Goal: Find specific page/section: Find specific page/section

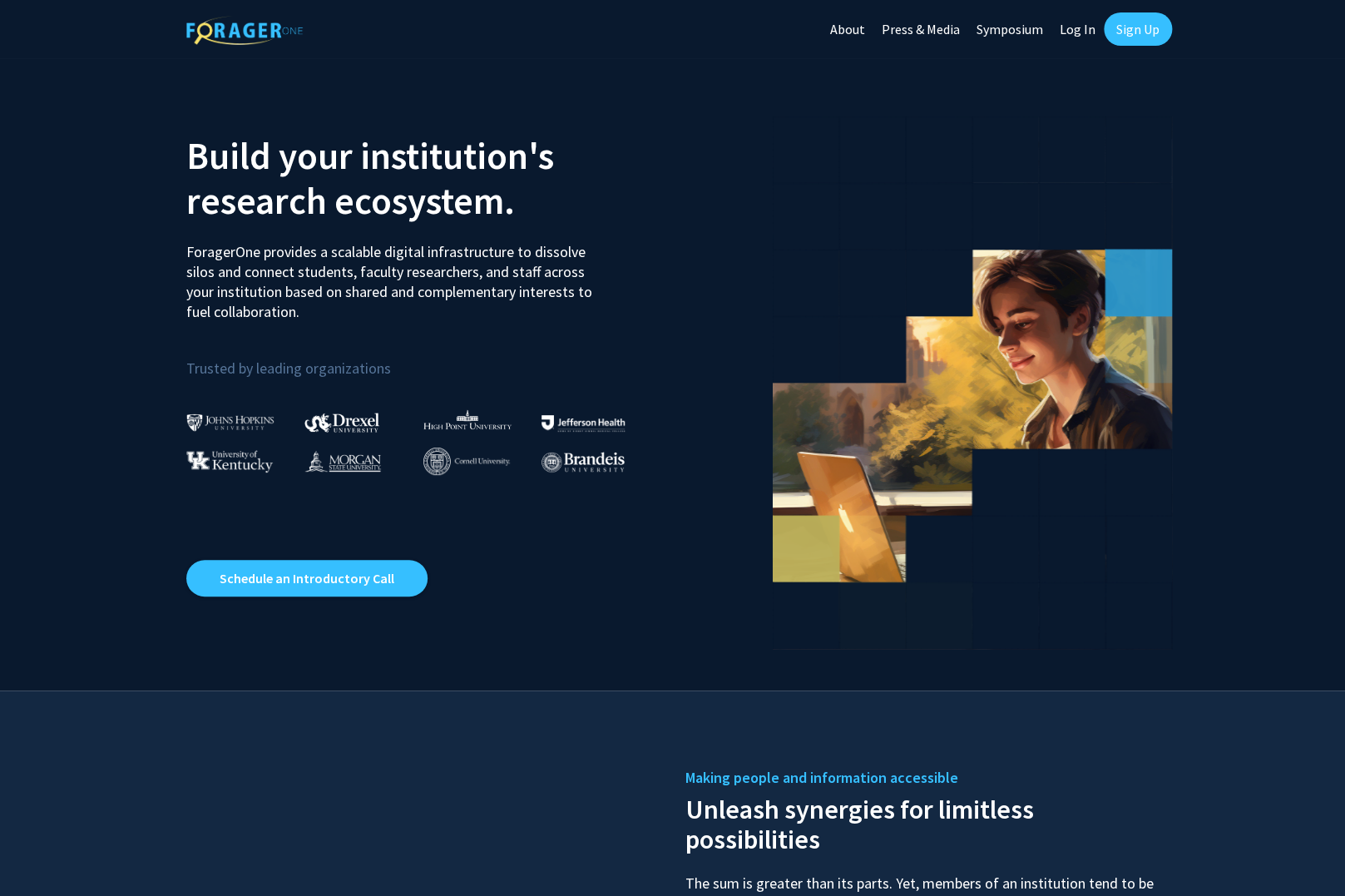
click at [1087, 30] on link "Log In" at bounding box center [1078, 29] width 52 height 58
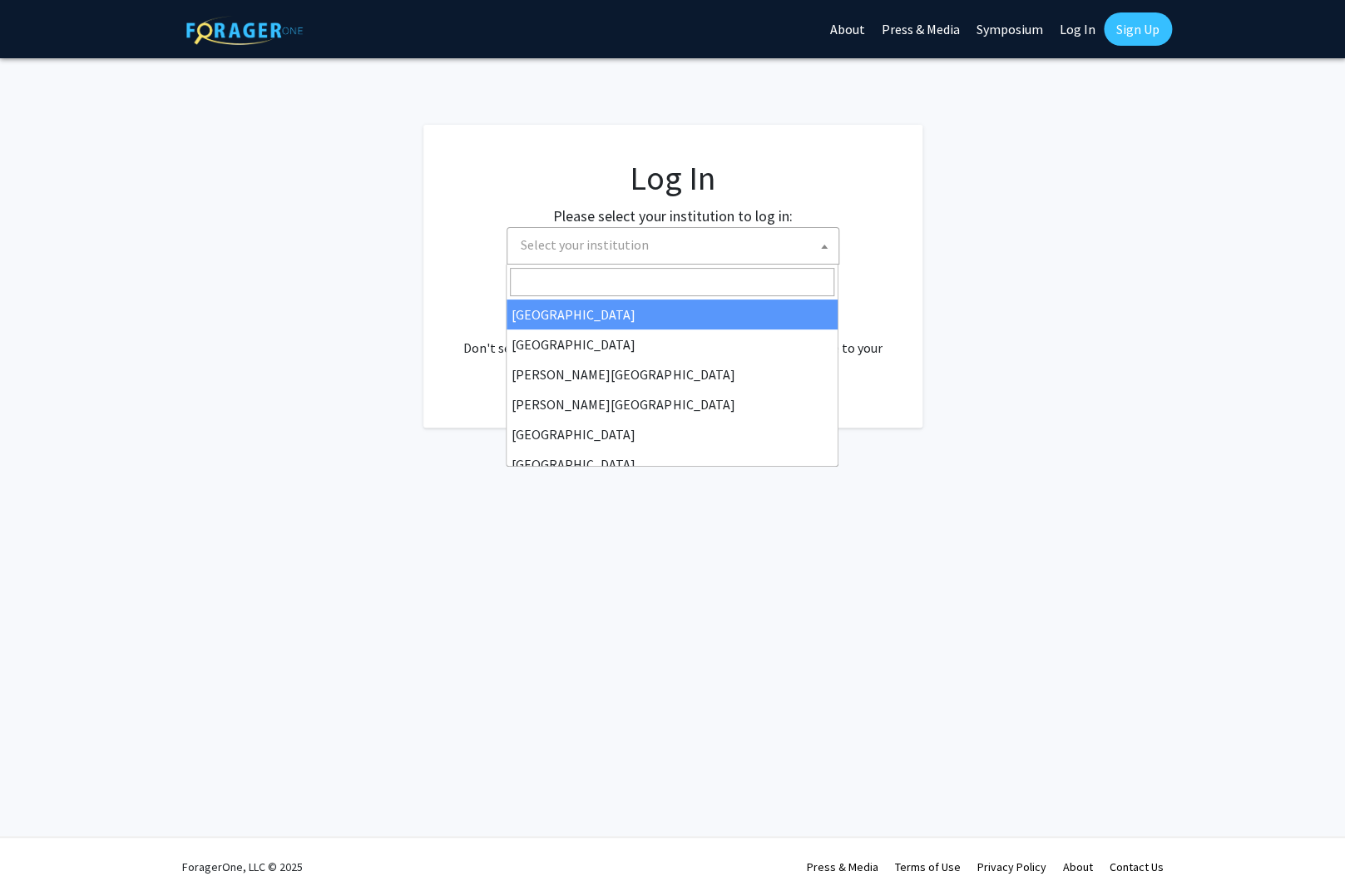
click at [806, 246] on span "Select your institution" at bounding box center [676, 245] width 325 height 34
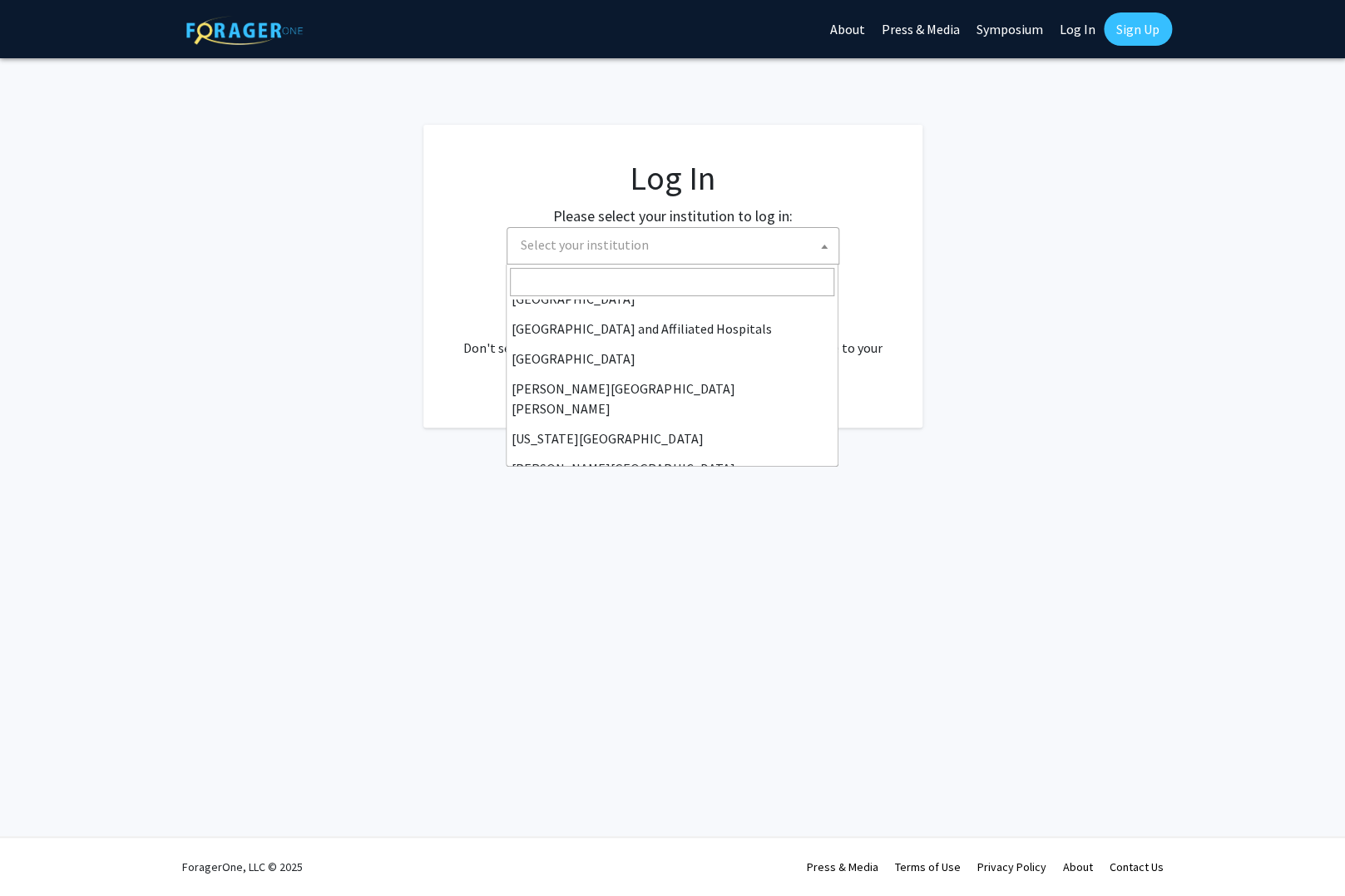
scroll to position [582, 0]
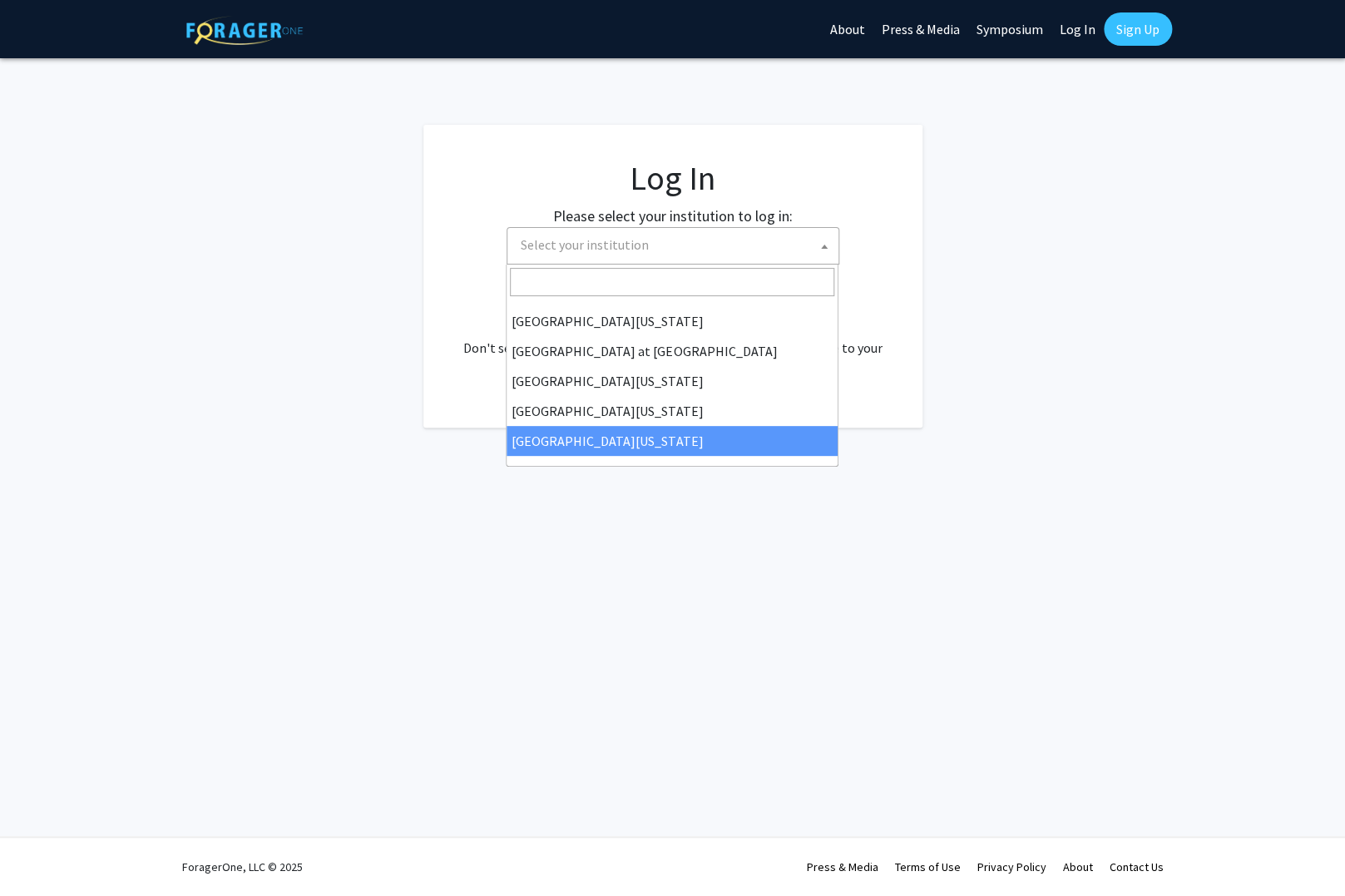
select select "33"
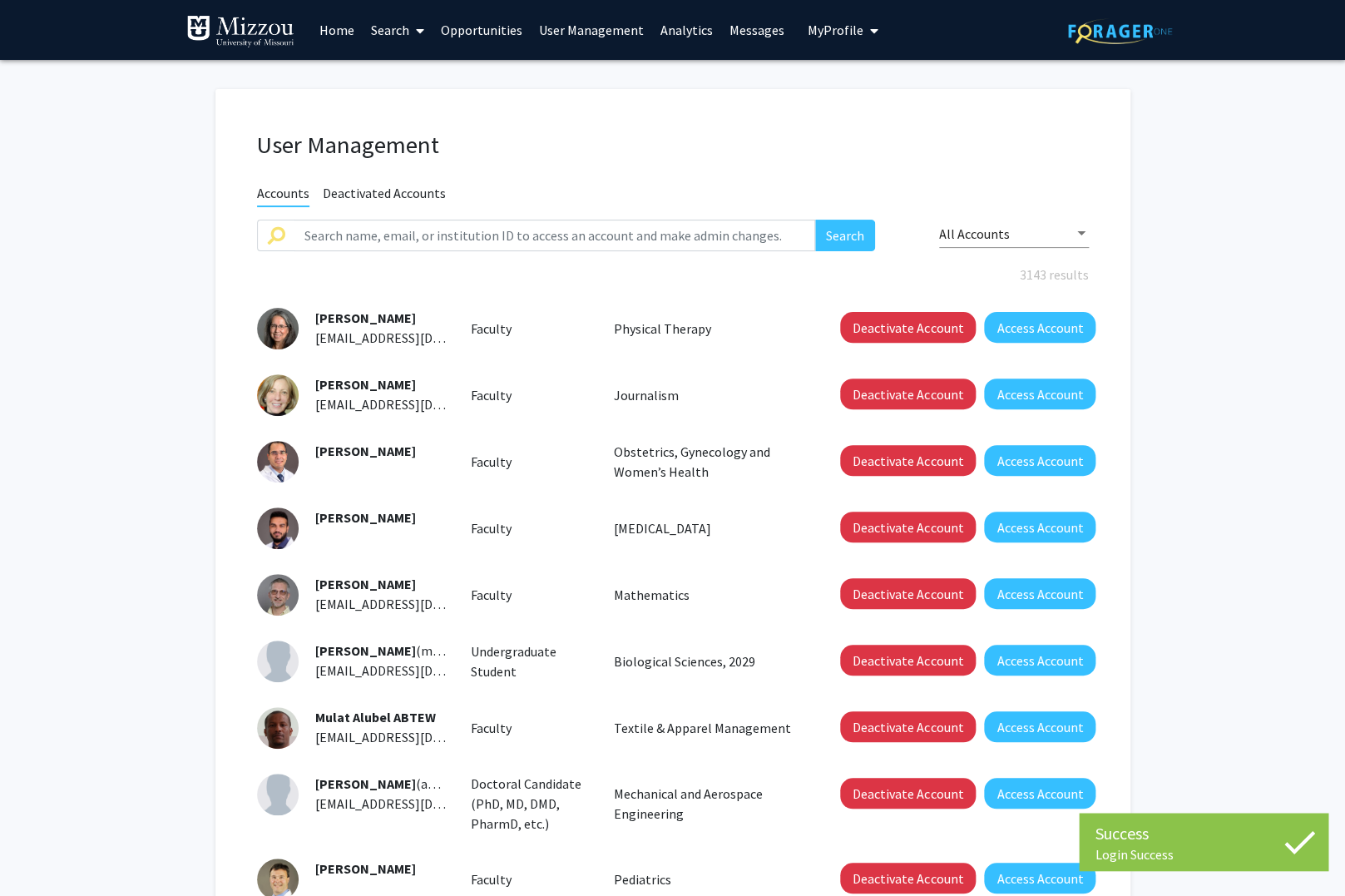
click at [697, 31] on link "Analytics" at bounding box center [687, 30] width 69 height 58
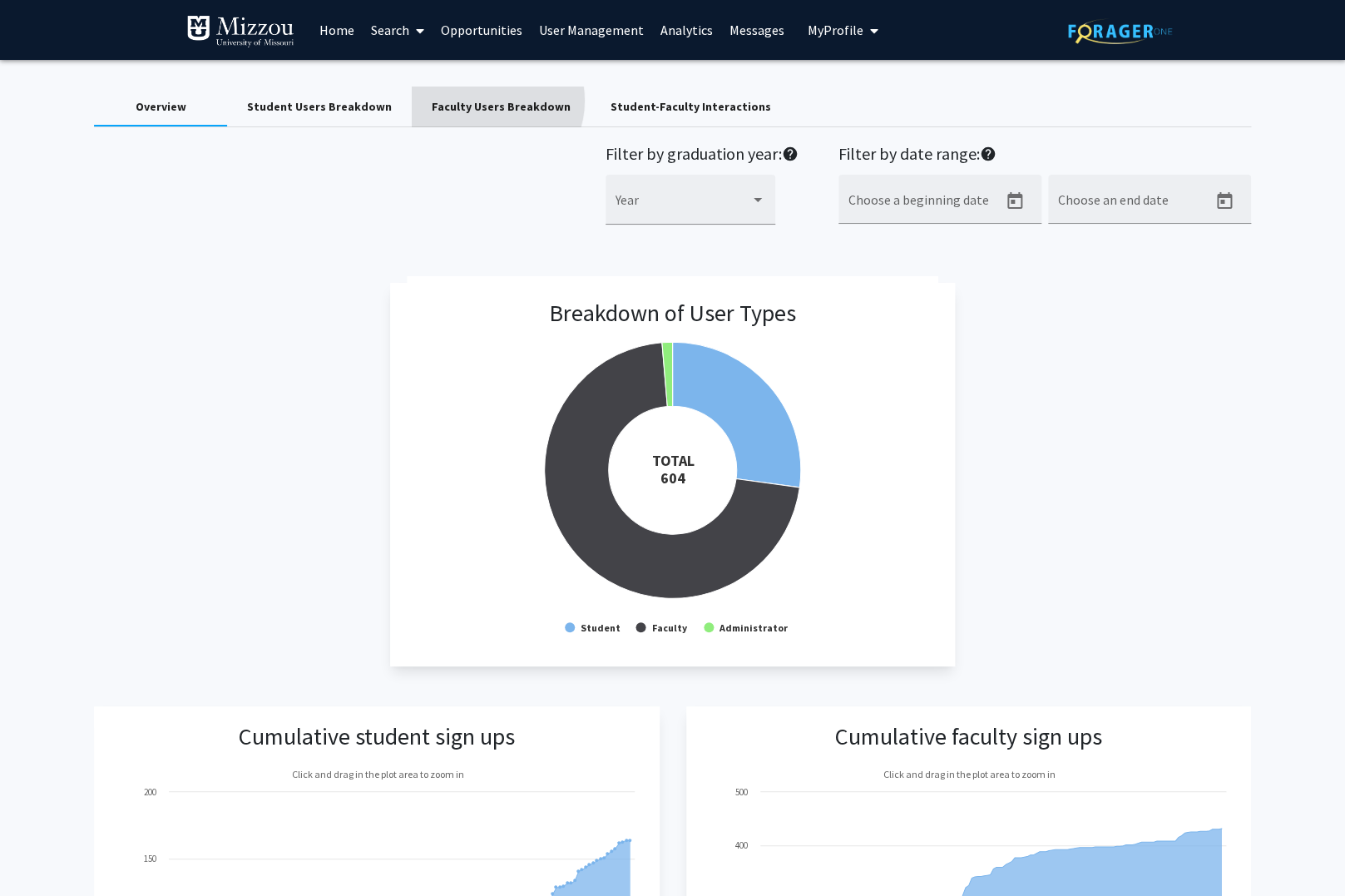
click at [480, 100] on div "Faculty Users Breakdown" at bounding box center [501, 106] width 139 height 18
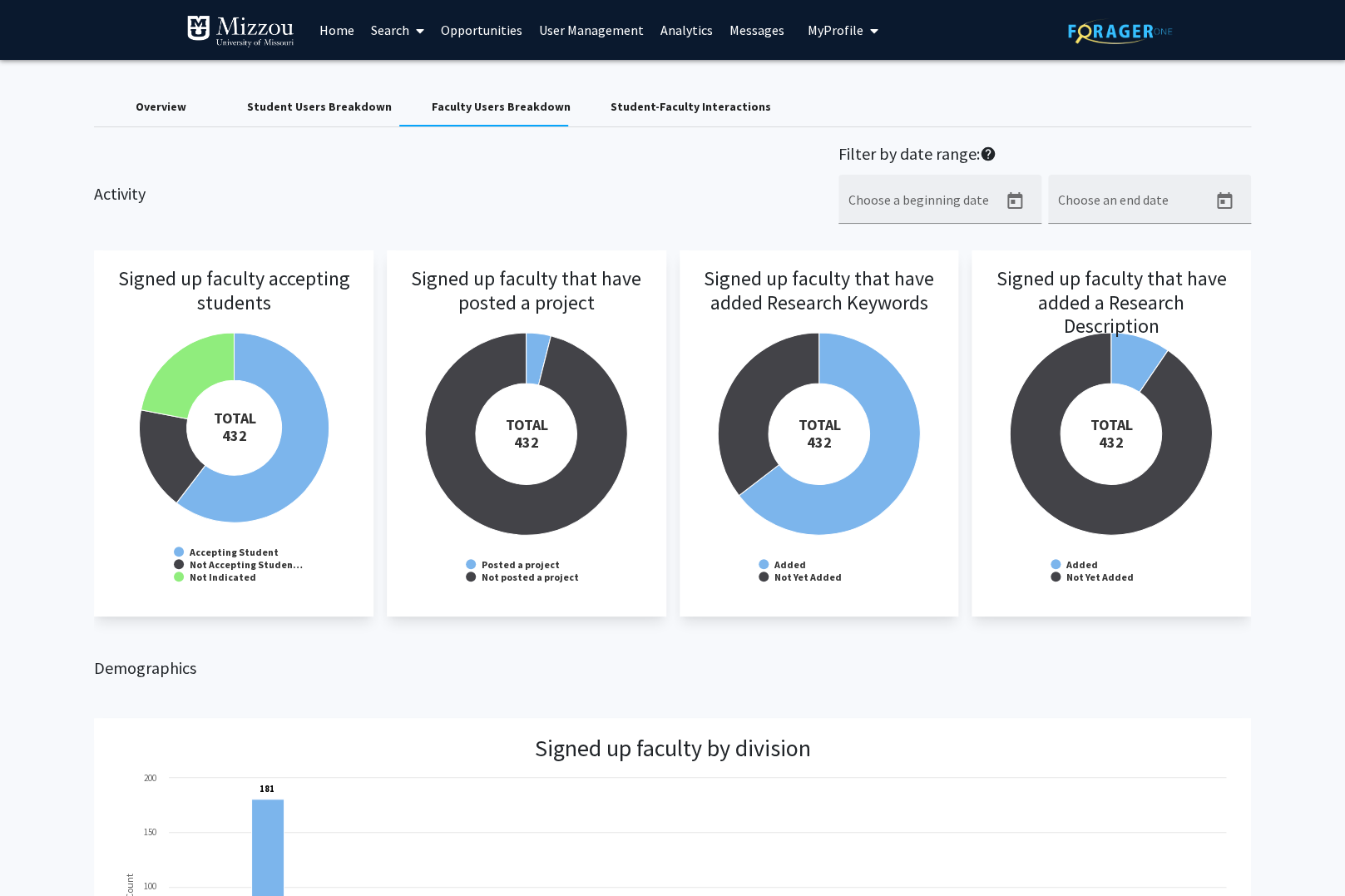
click at [292, 107] on div "Student Users Breakdown" at bounding box center [320, 106] width 145 height 18
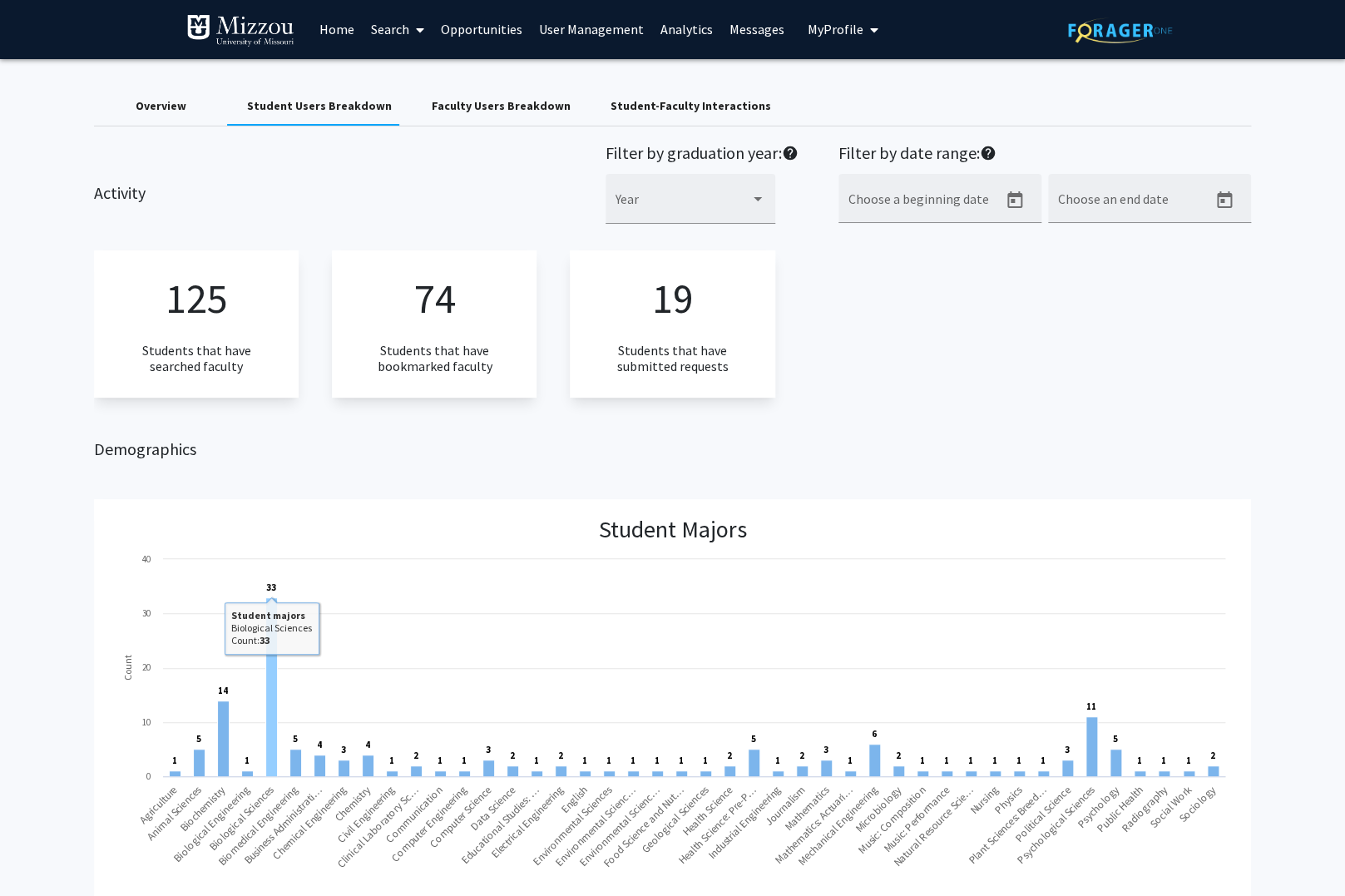
scroll to position [0, 1]
click at [397, 30] on link "Search" at bounding box center [397, 29] width 70 height 58
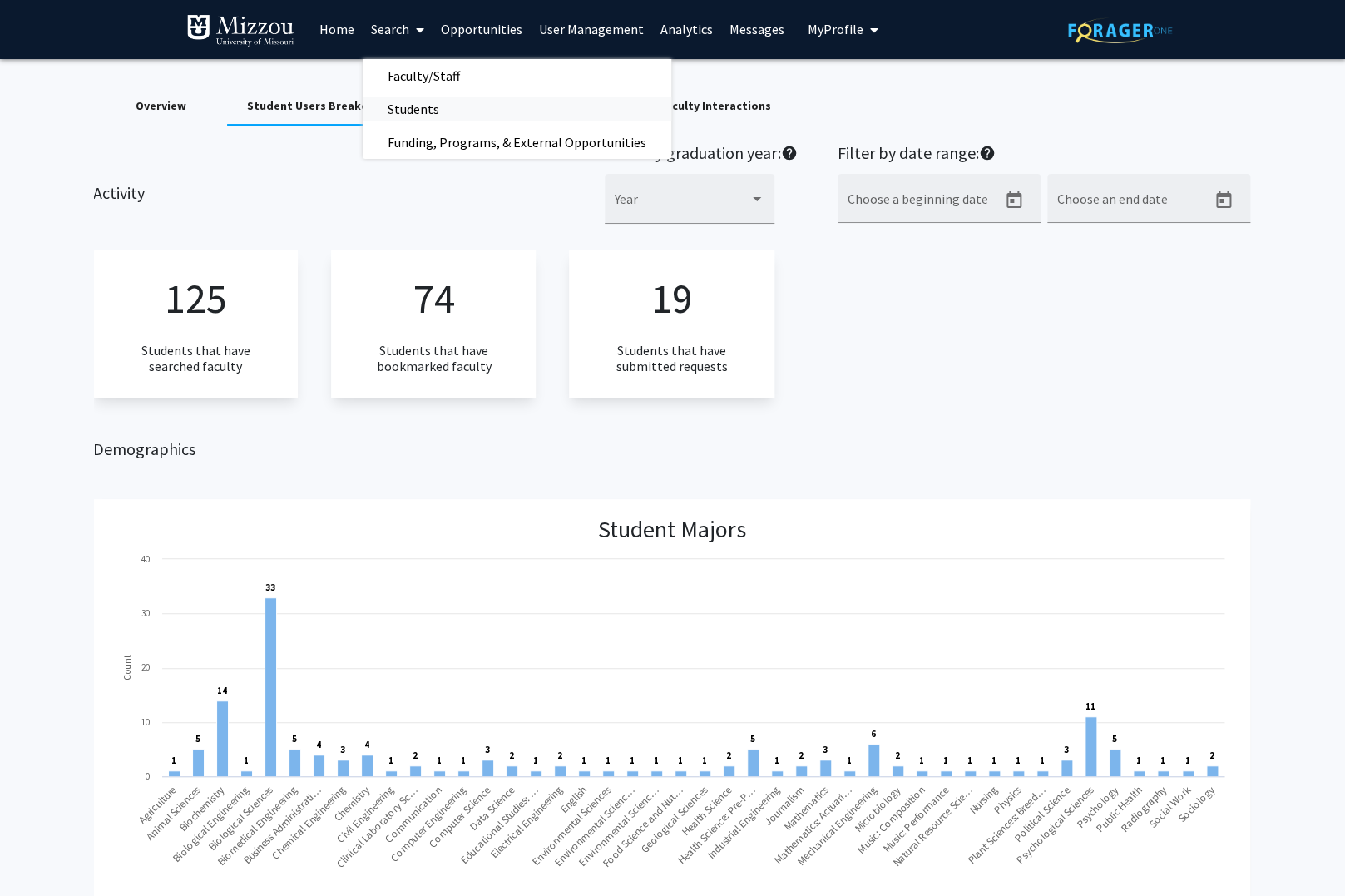
click at [402, 110] on span "Students" at bounding box center [413, 108] width 101 height 33
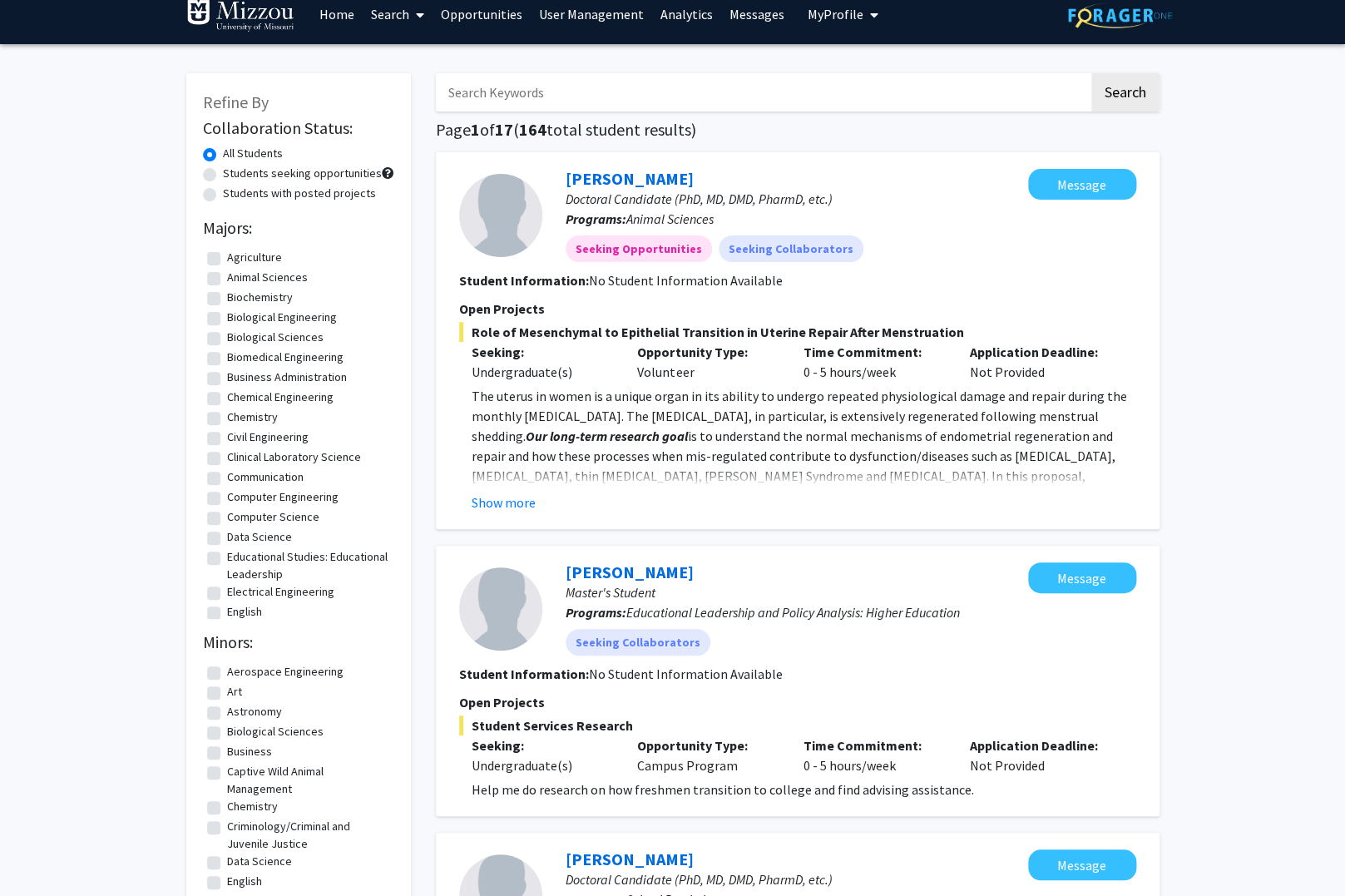
scroll to position [18, 0]
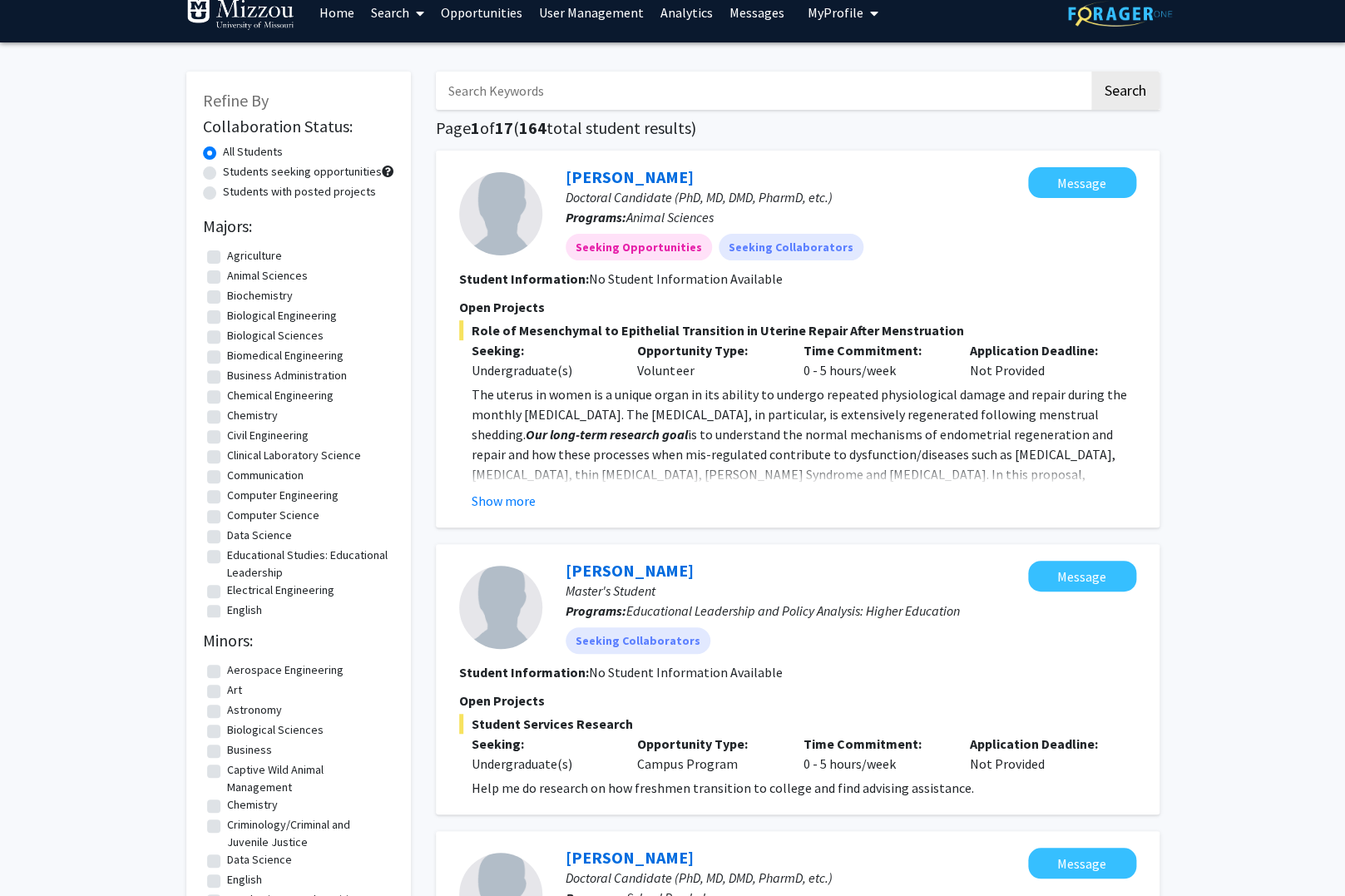
click at [223, 170] on label "Students seeking opportunities" at bounding box center [302, 171] width 159 height 18
click at [223, 170] on input "Students seeking opportunities" at bounding box center [228, 168] width 11 height 11
radio input "true"
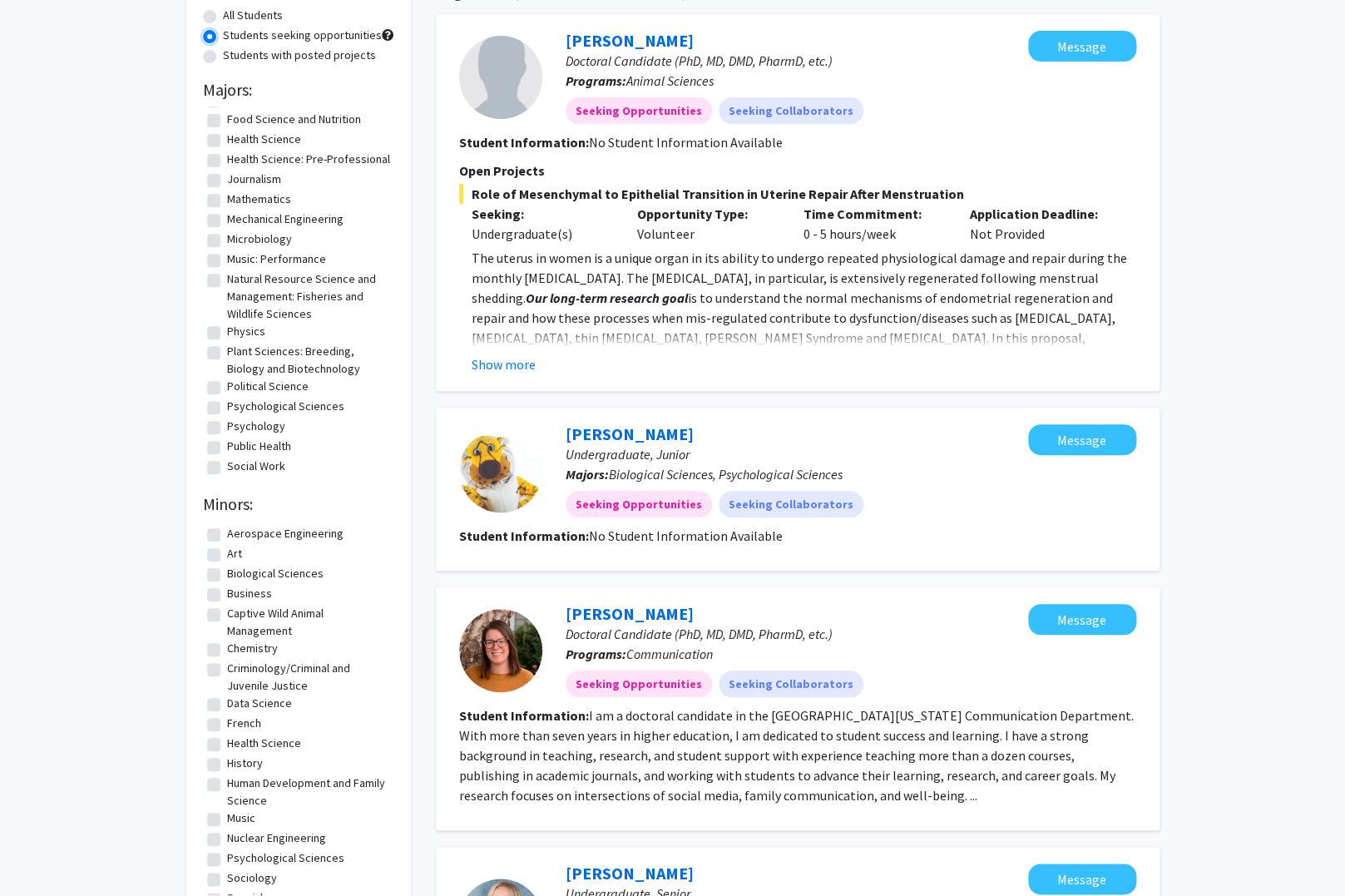
scroll to position [307, 0]
click at [223, 57] on label "Students with posted projects" at bounding box center [299, 55] width 153 height 18
click at [223, 57] on input "Students with posted projects" at bounding box center [228, 51] width 11 height 11
radio input "true"
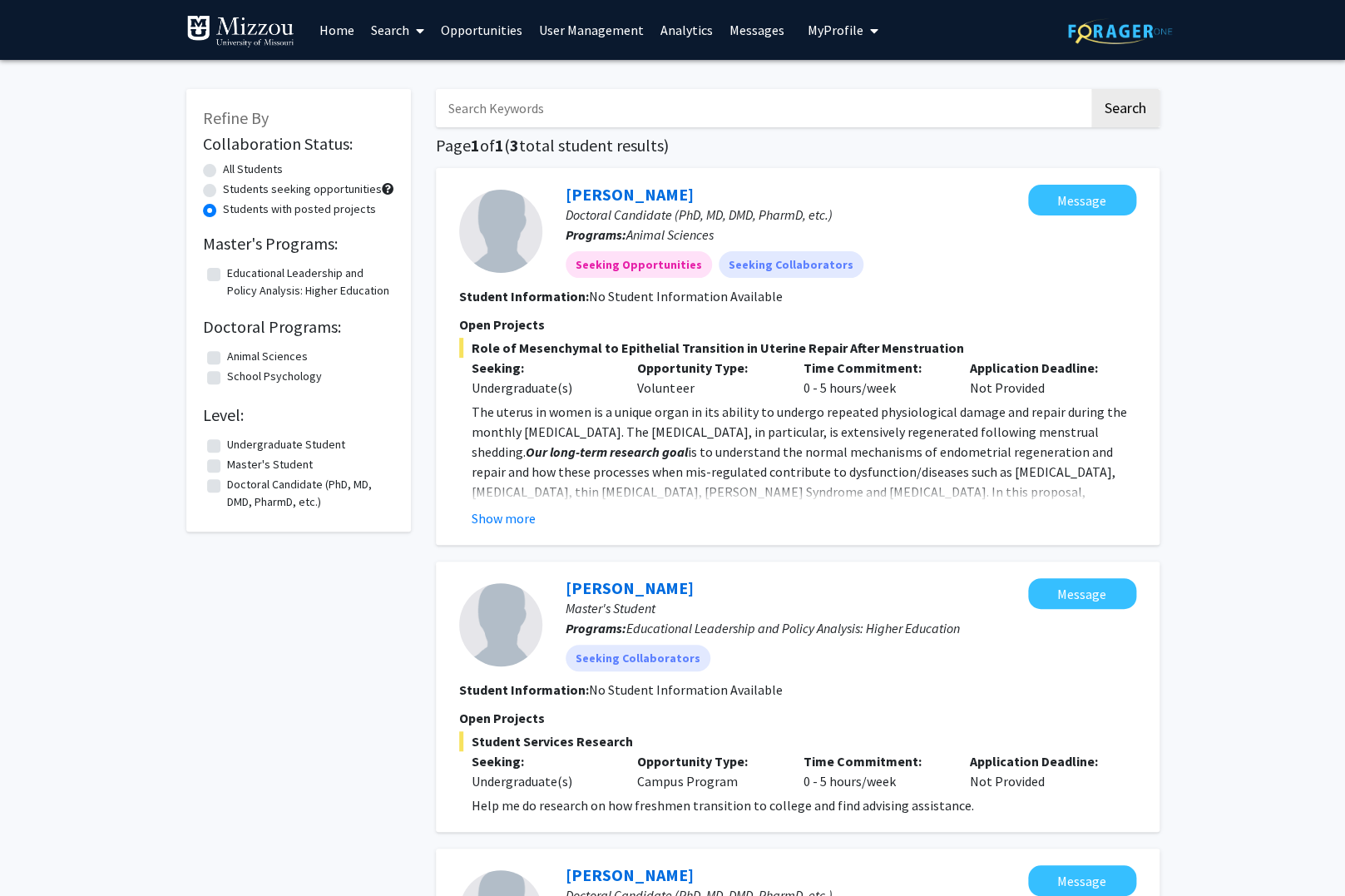
click at [378, 28] on link "Search" at bounding box center [397, 30] width 70 height 58
click at [397, 109] on span "Students" at bounding box center [413, 109] width 101 height 33
radio input "true"
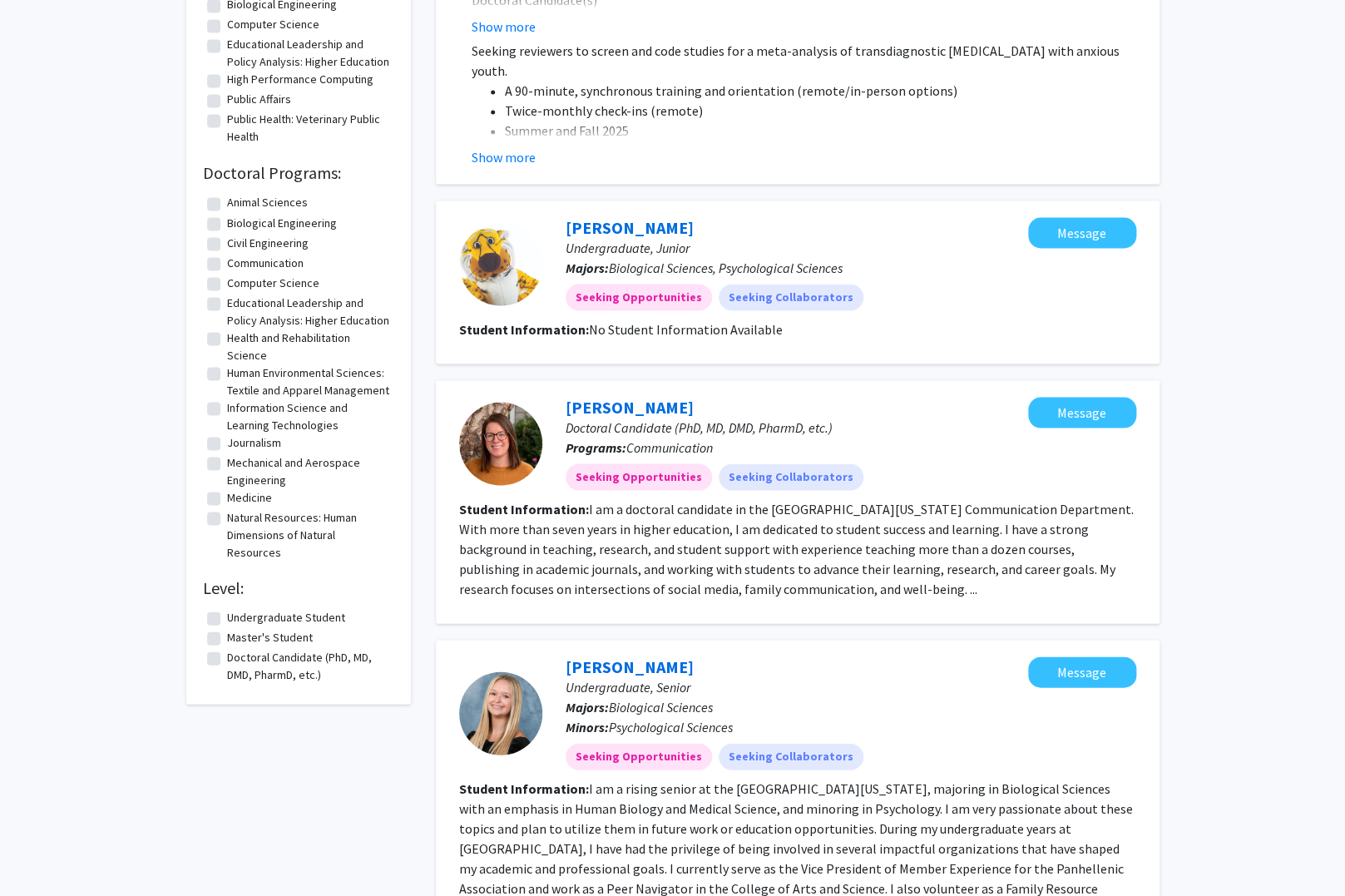
scroll to position [1136, 0]
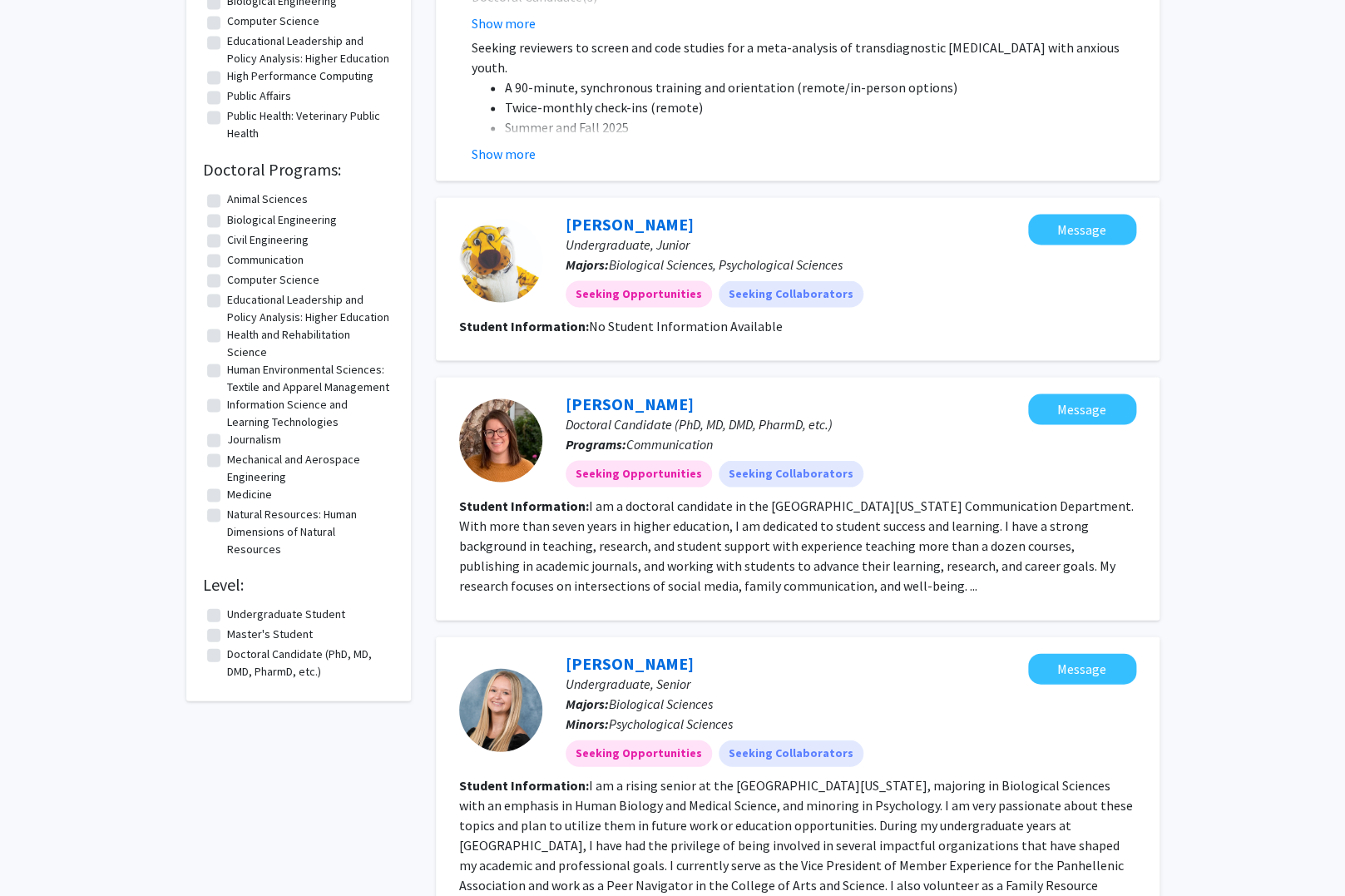
click at [227, 613] on label "Undergraduate Student" at bounding box center [286, 613] width 118 height 18
click at [227, 613] on input "Undergraduate Student" at bounding box center [232, 610] width 11 height 11
checkbox input "true"
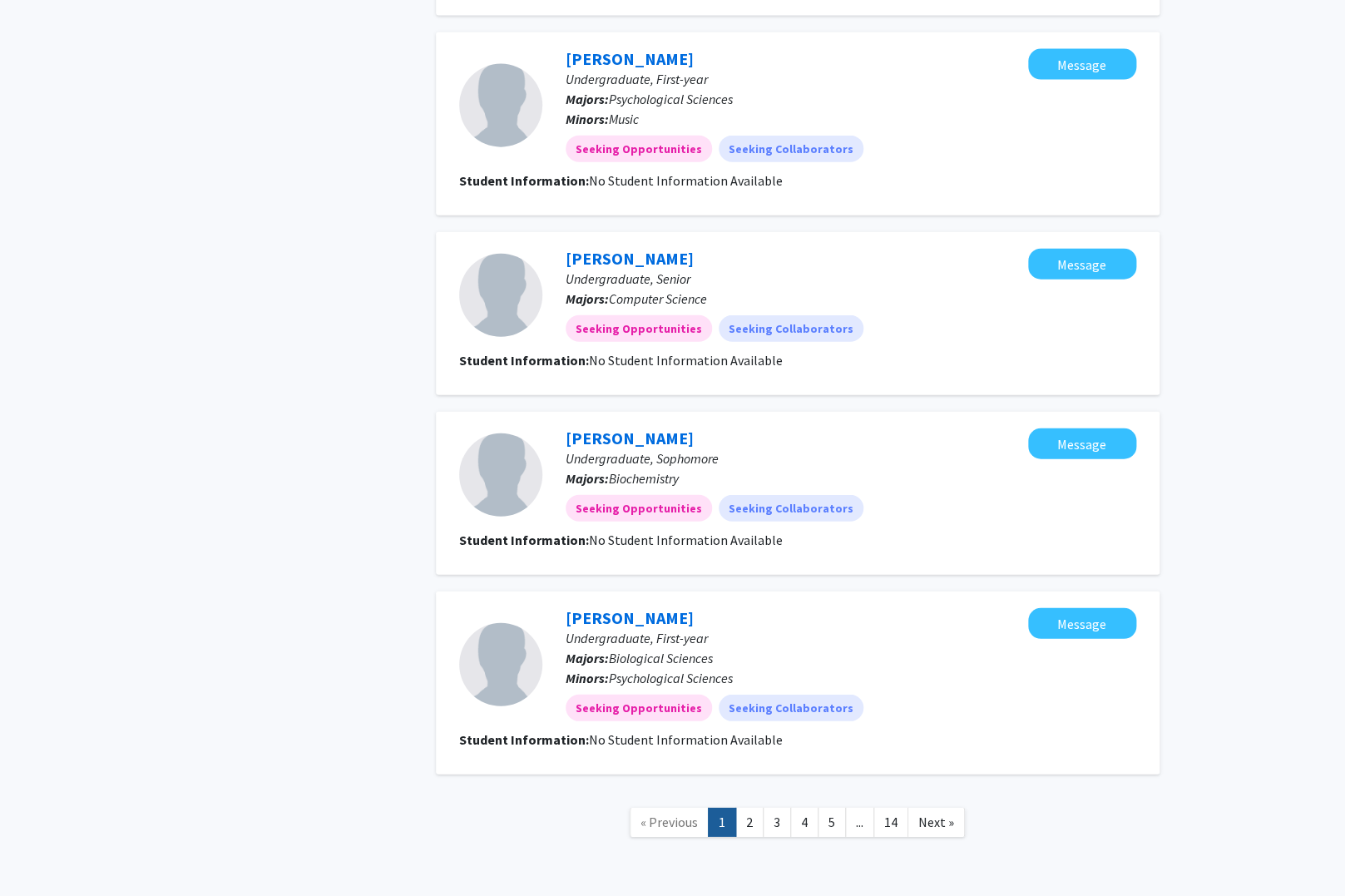
scroll to position [1595, 0]
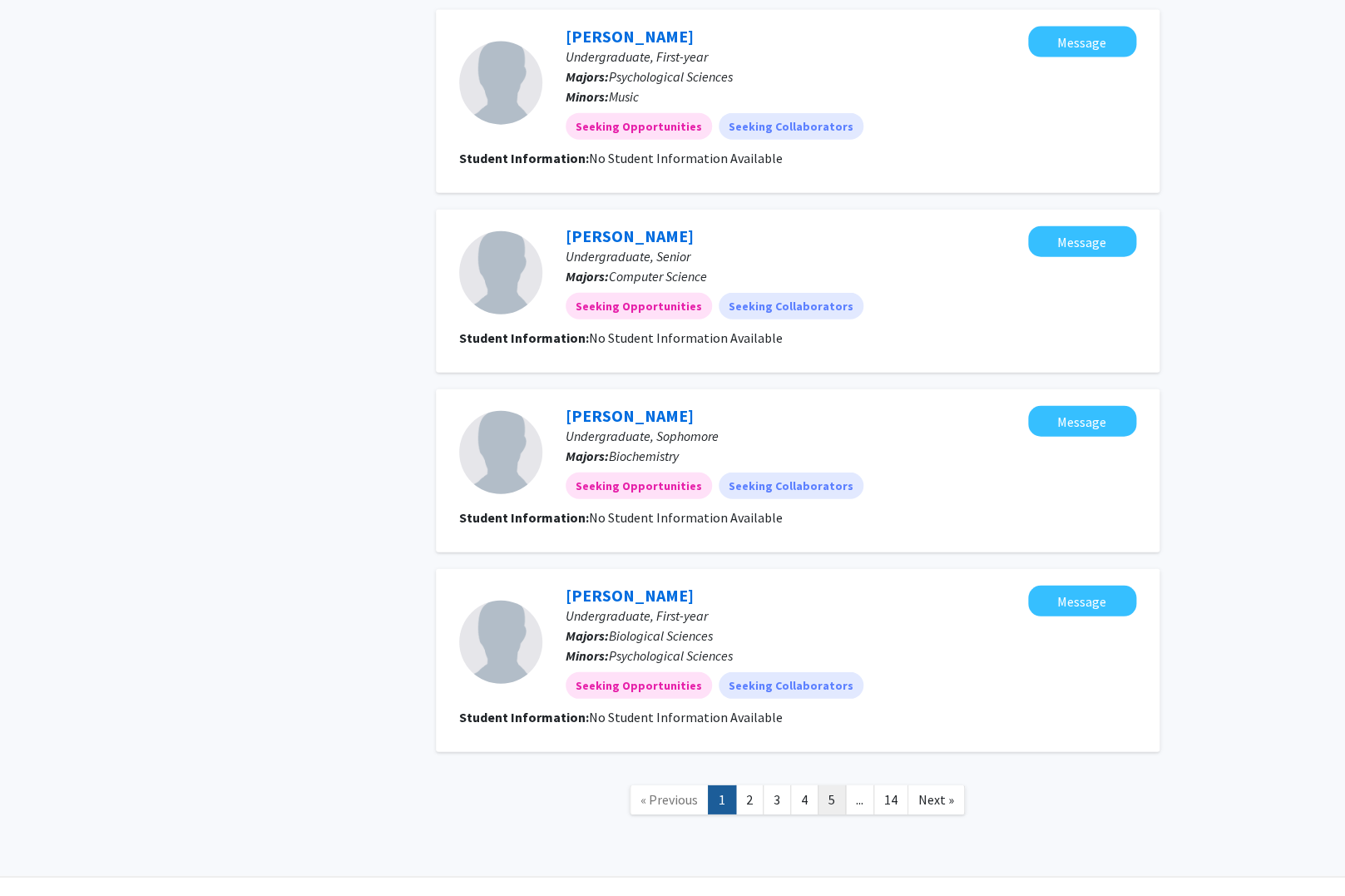
click at [828, 785] on link "5" at bounding box center [832, 800] width 29 height 30
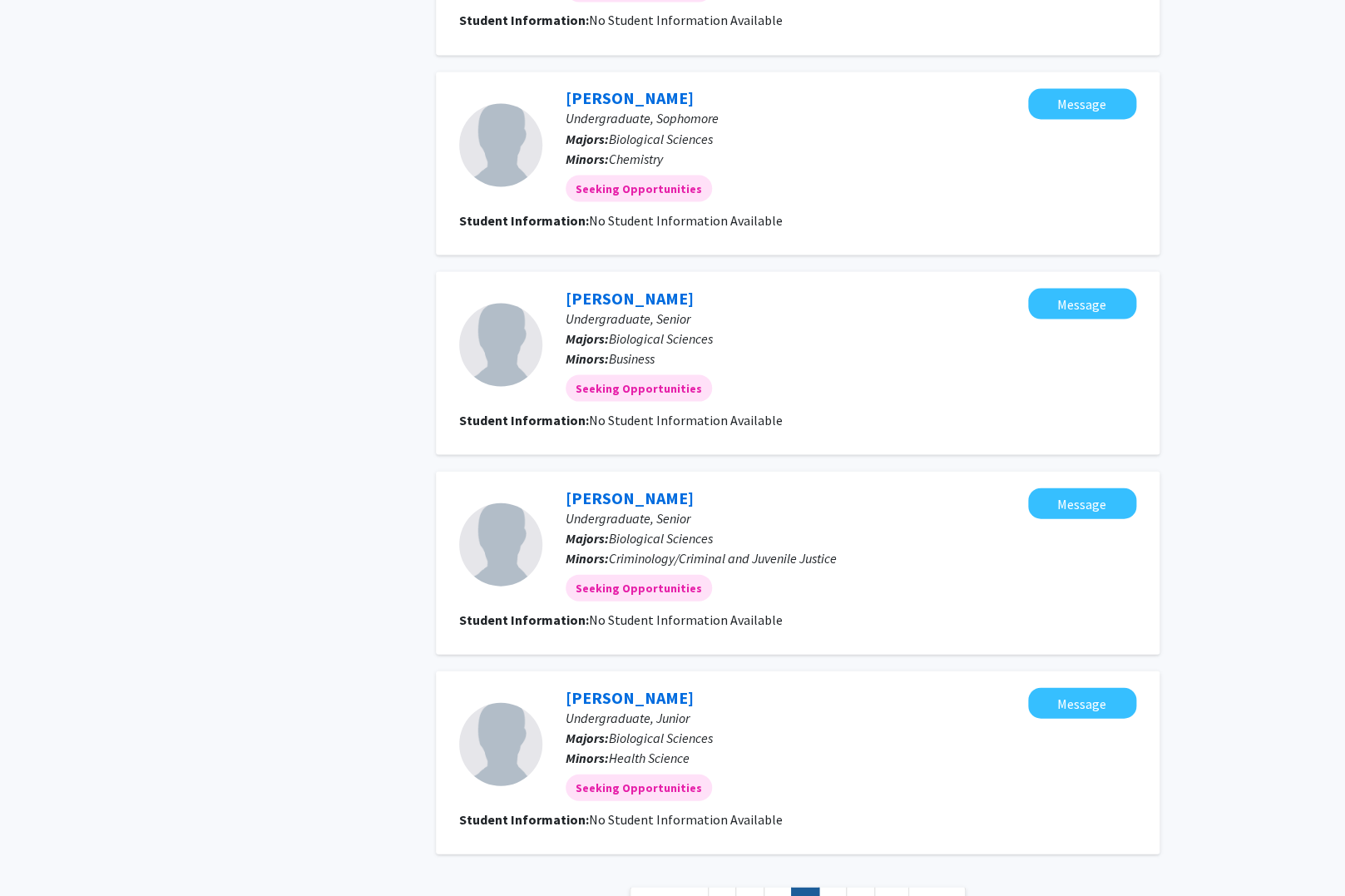
scroll to position [1356, 0]
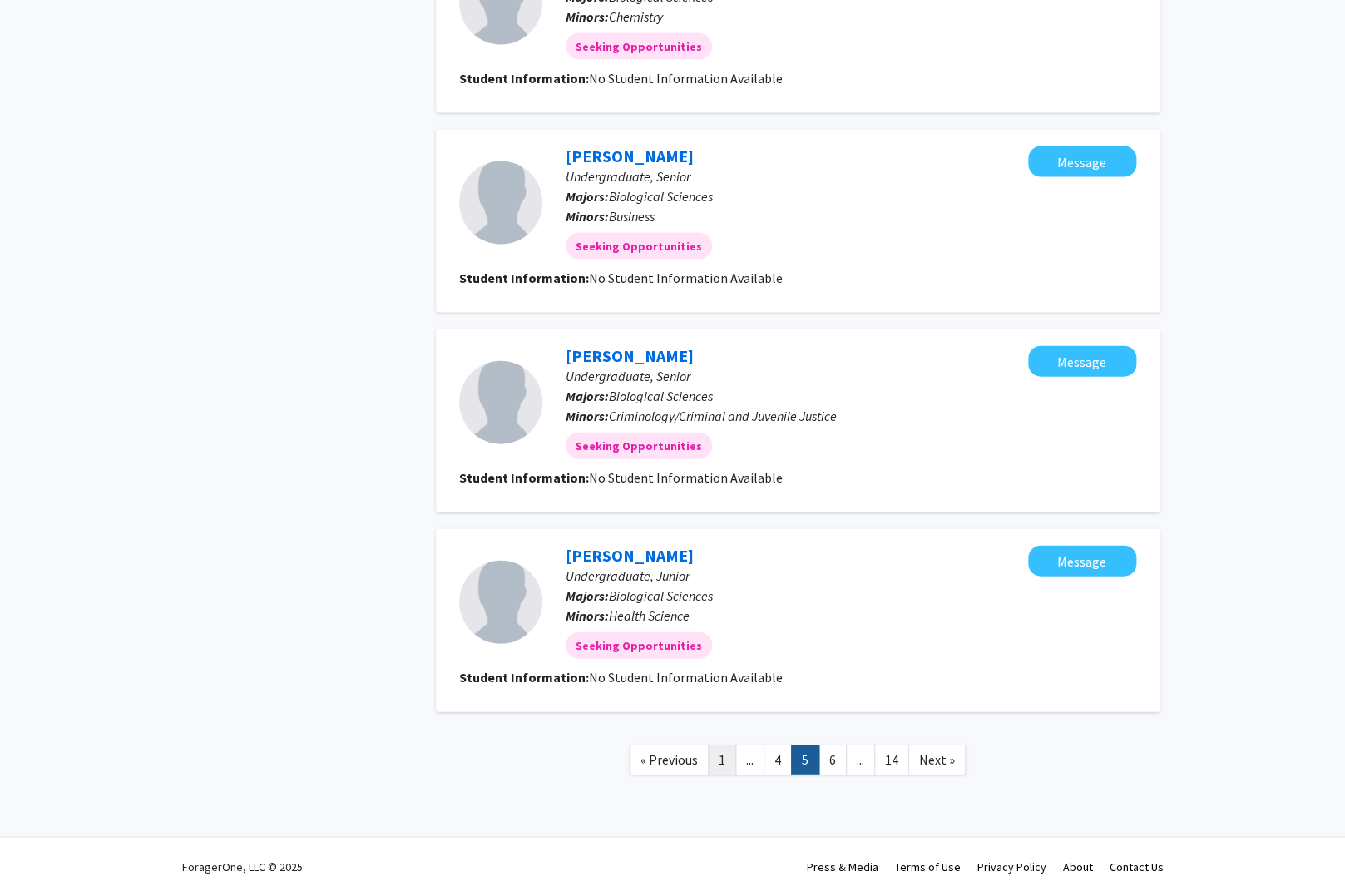
click at [721, 768] on link "1" at bounding box center [722, 759] width 29 height 30
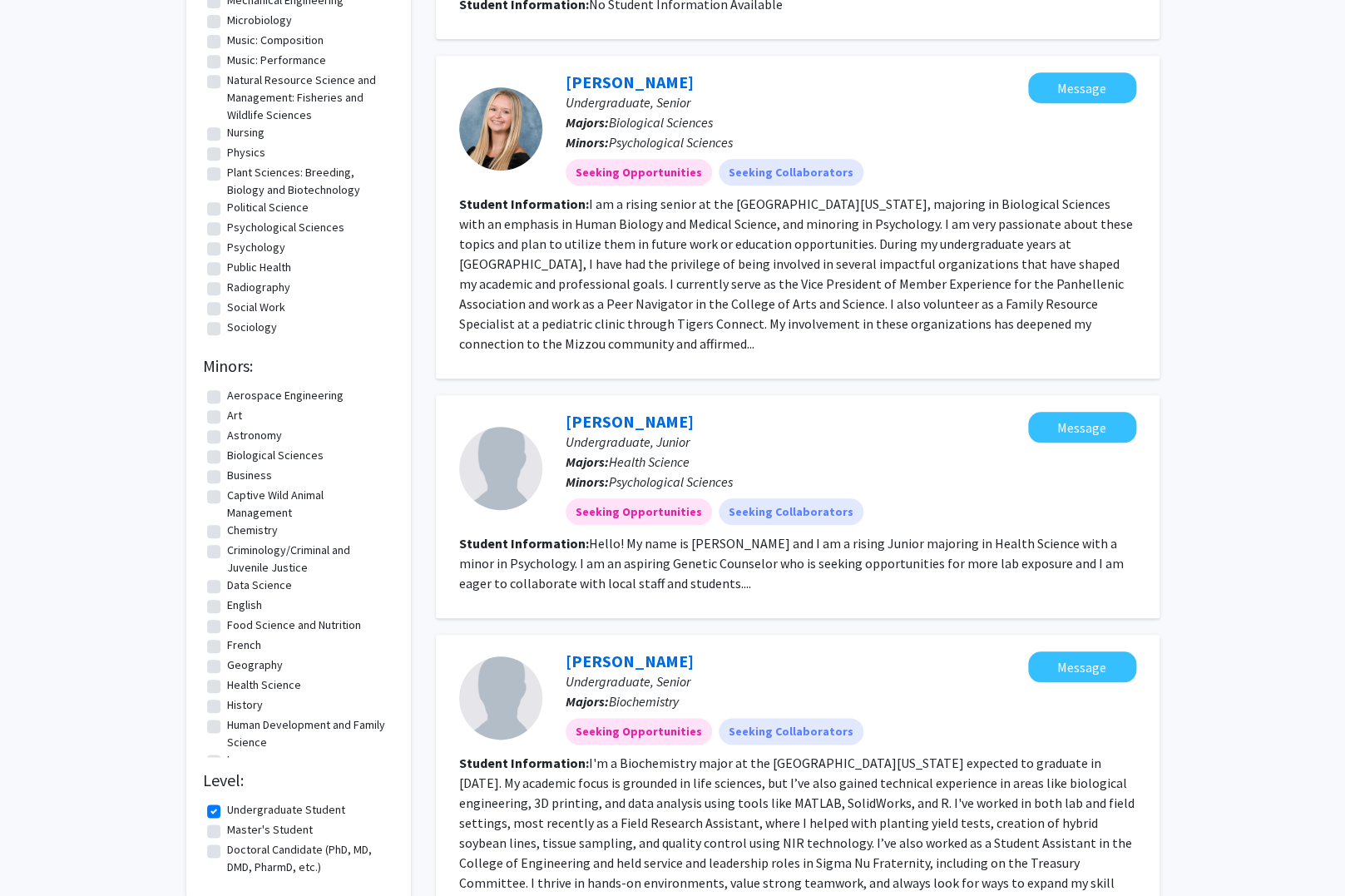
click at [227, 821] on label "Master's Student" at bounding box center [270, 829] width 86 height 18
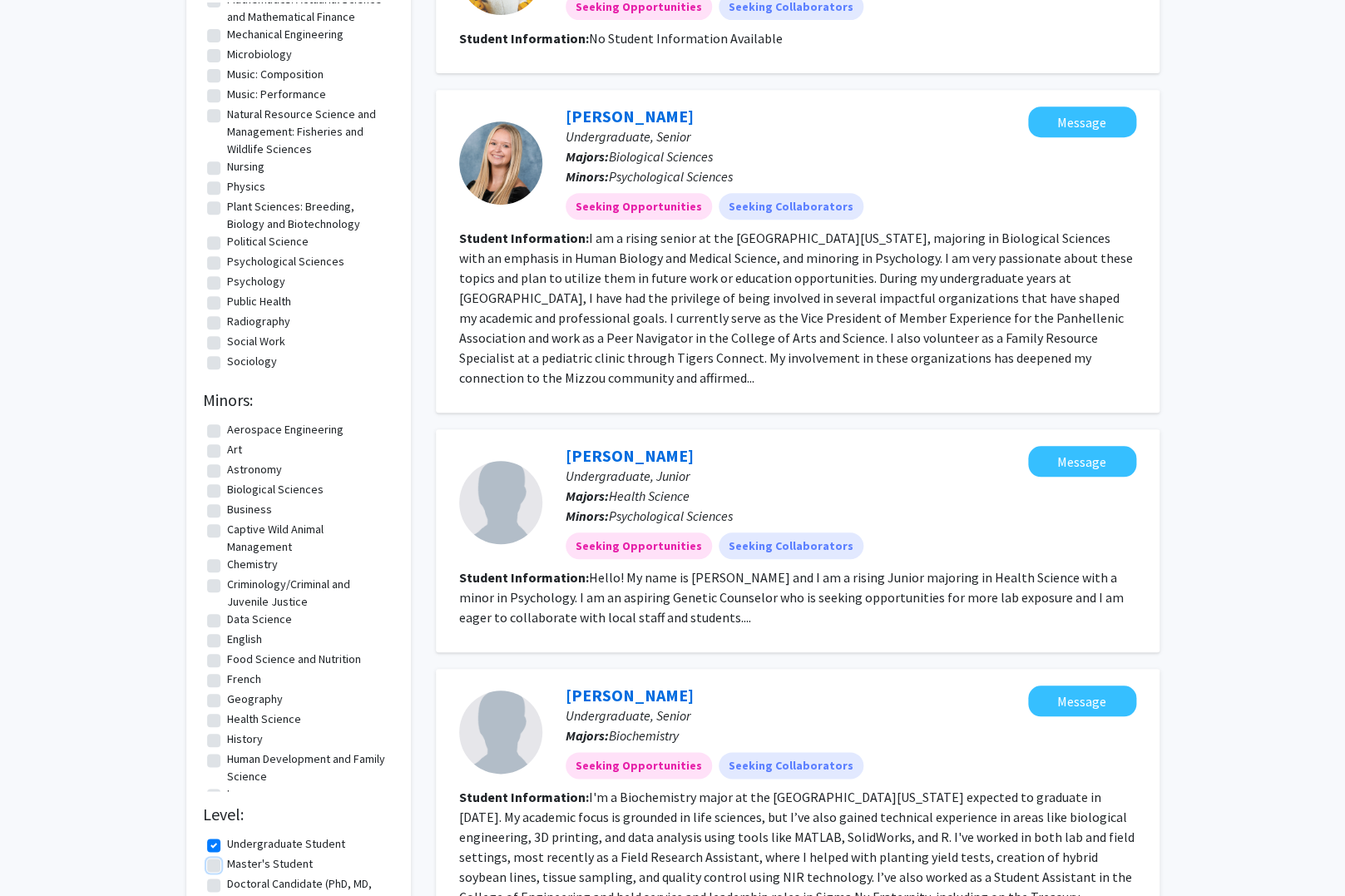
click at [227, 856] on input "Master's Student" at bounding box center [232, 861] width 11 height 11
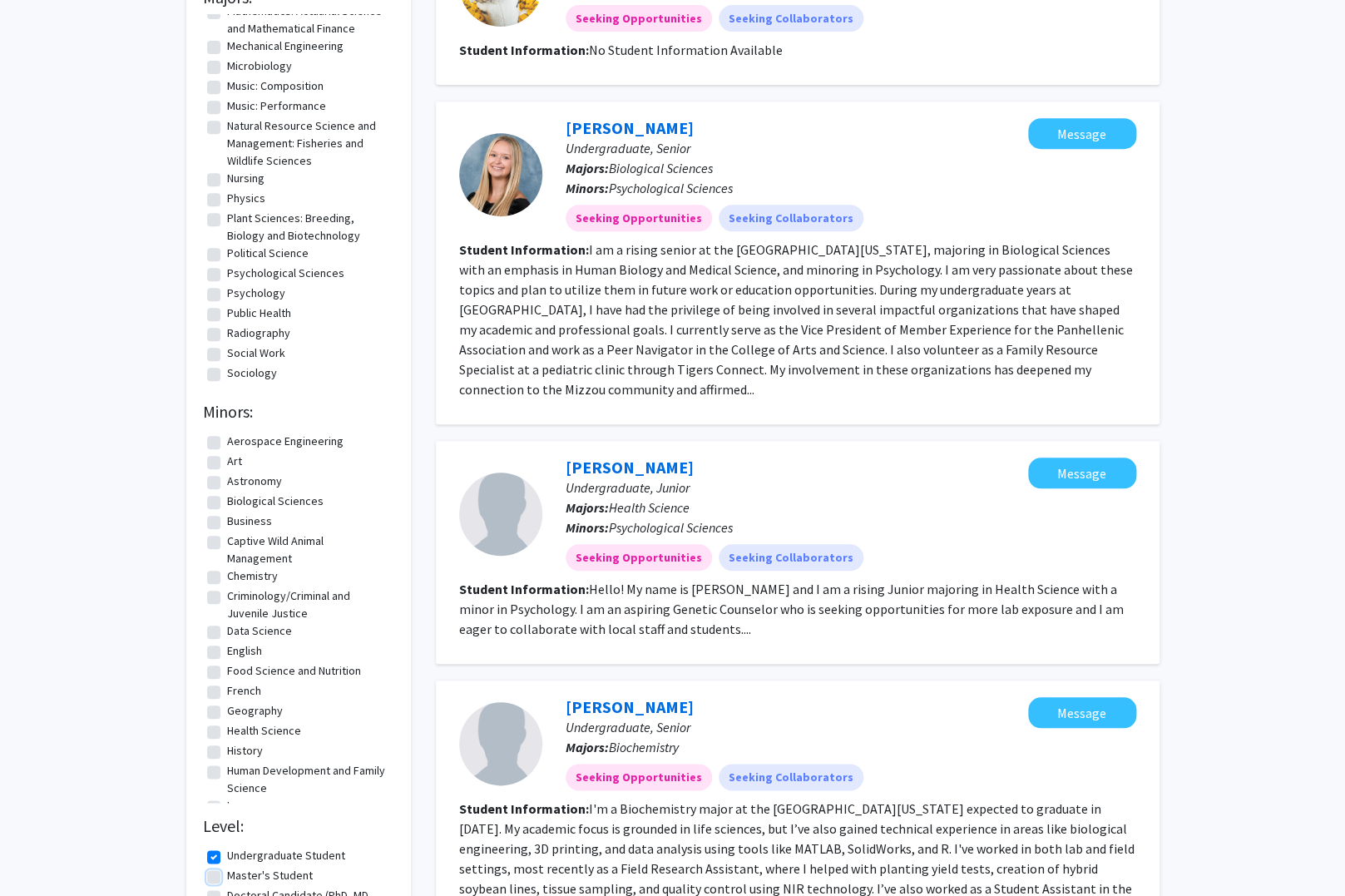
checkbox input "true"
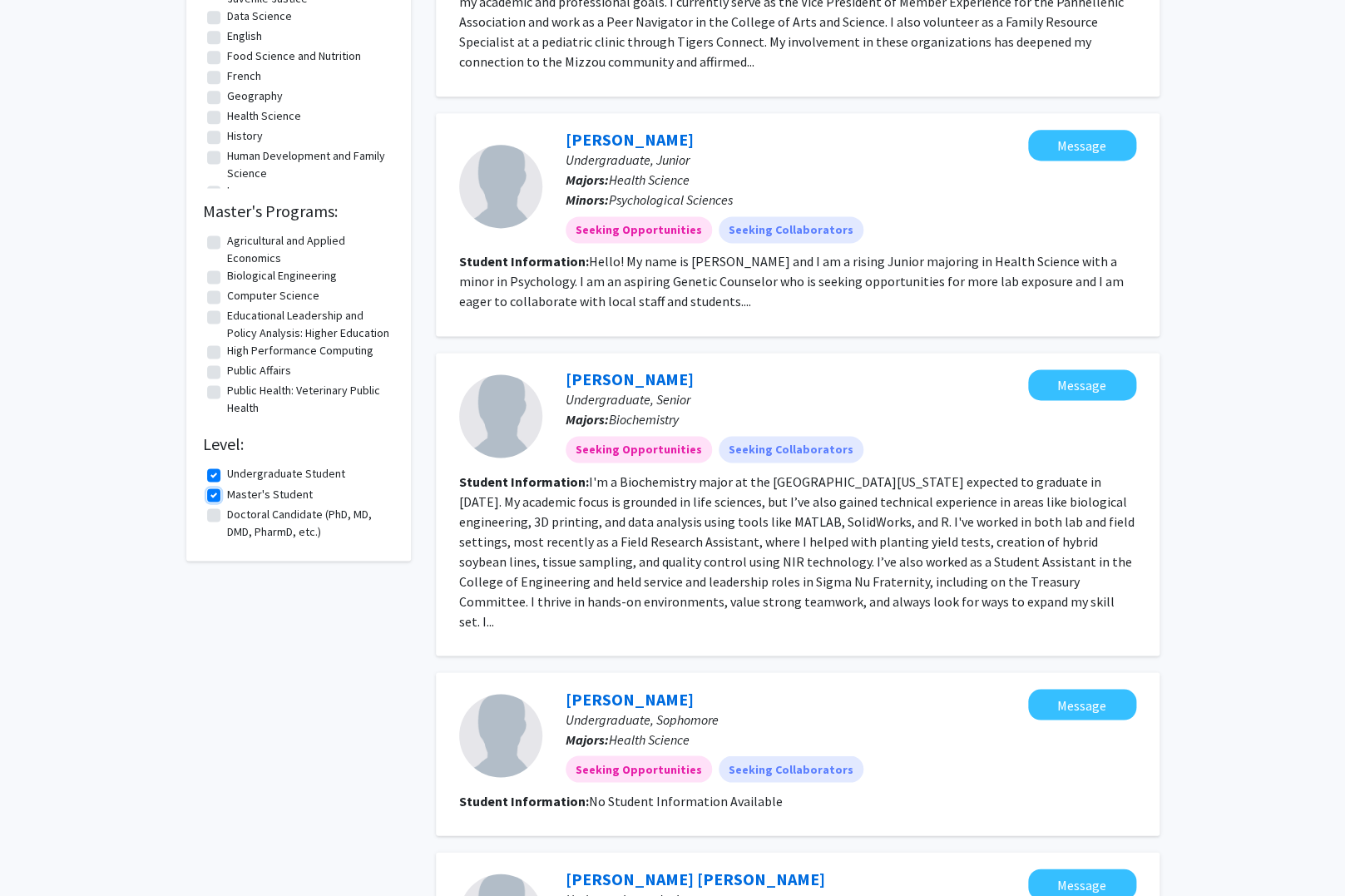
scroll to position [886, 0]
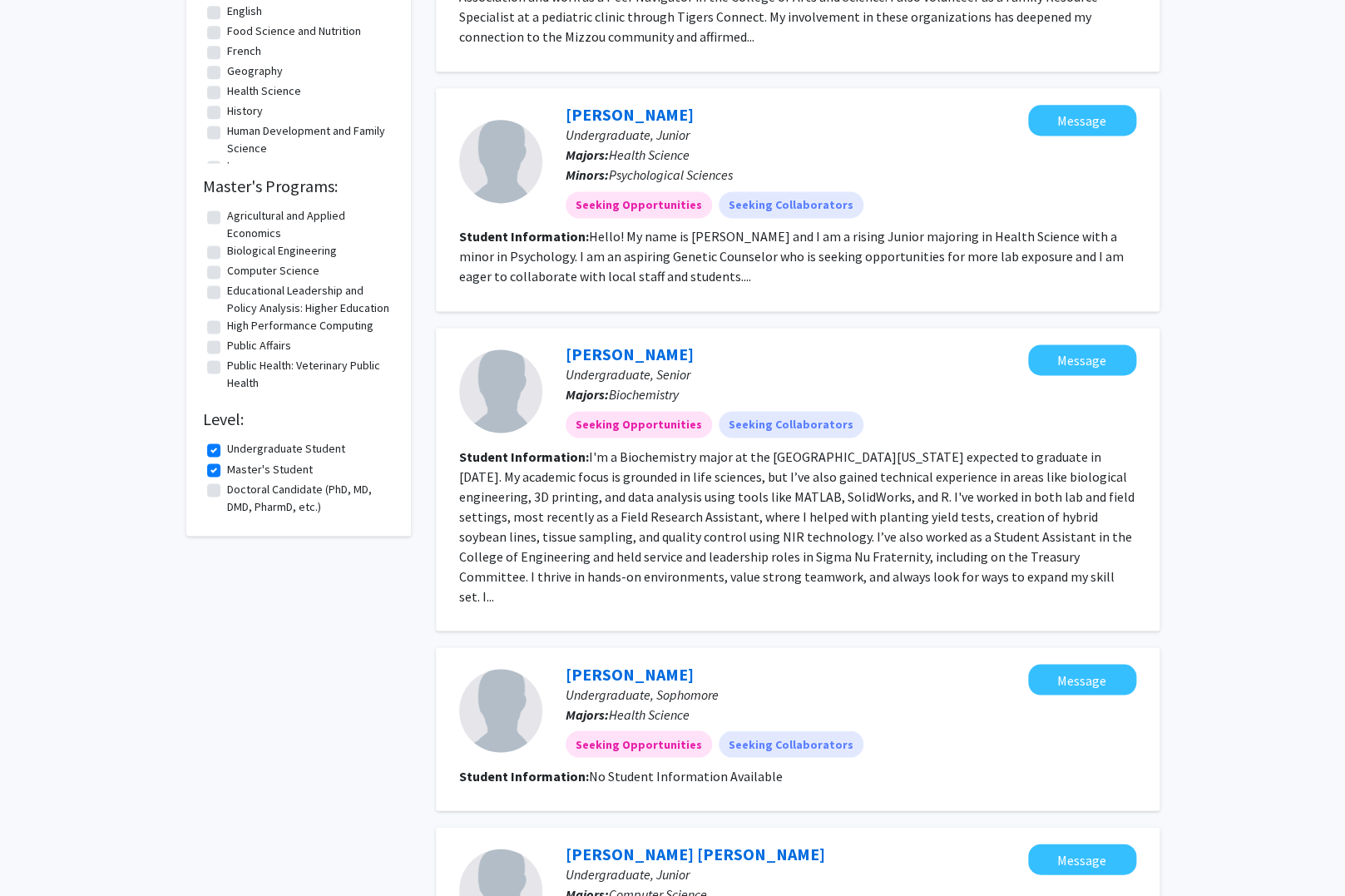
click at [227, 449] on label "Undergraduate Student" at bounding box center [286, 449] width 118 height 18
click at [227, 449] on input "Undergraduate Student" at bounding box center [232, 445] width 11 height 11
checkbox input "false"
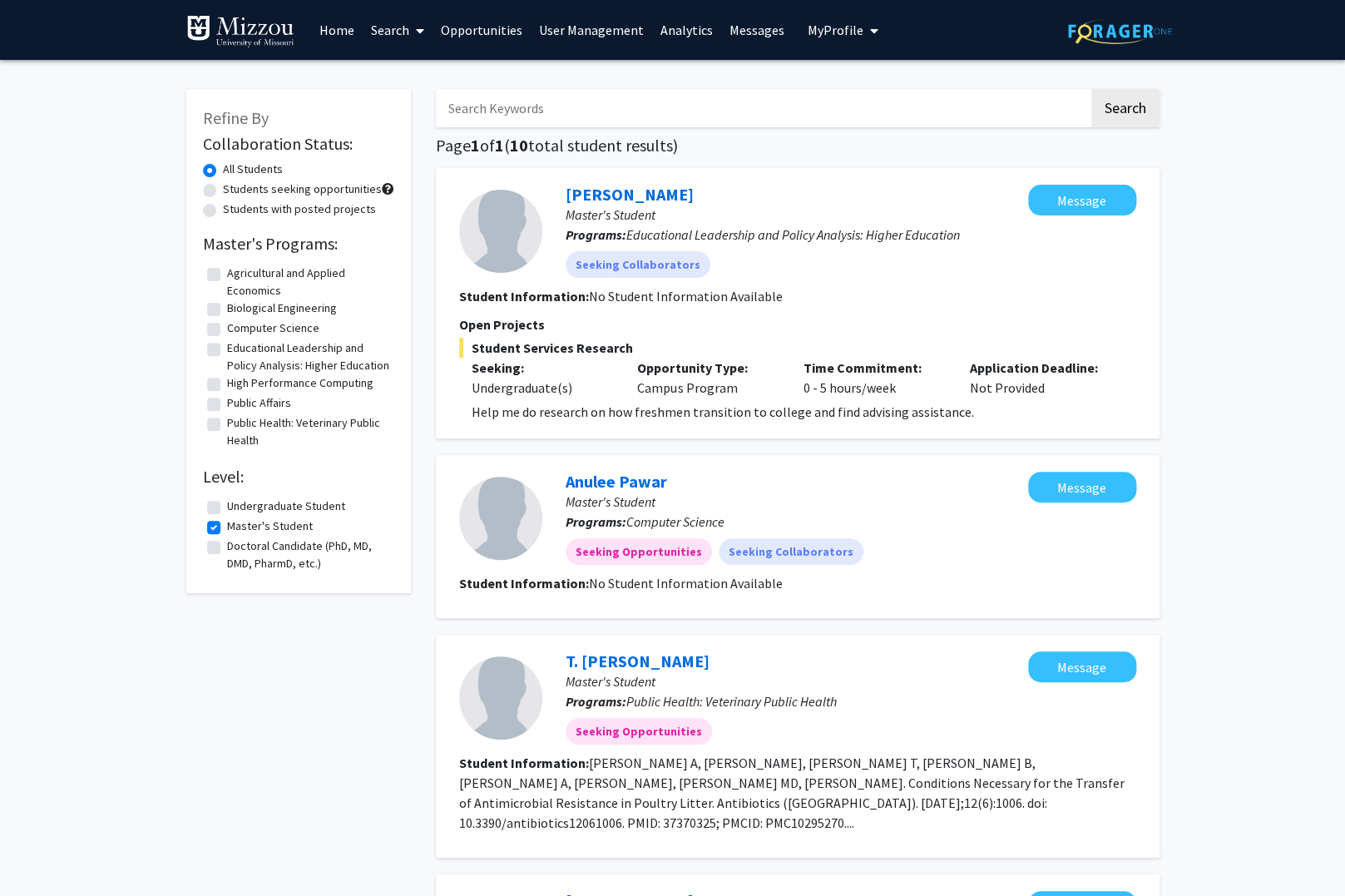
click at [227, 544] on label "Doctoral Candidate (PhD, MD, DMD, PharmD, etc.)" at bounding box center [308, 554] width 163 height 35
click at [227, 544] on input "Doctoral Candidate (PhD, MD, DMD, PharmD, etc.)" at bounding box center [232, 542] width 11 height 11
checkbox input "true"
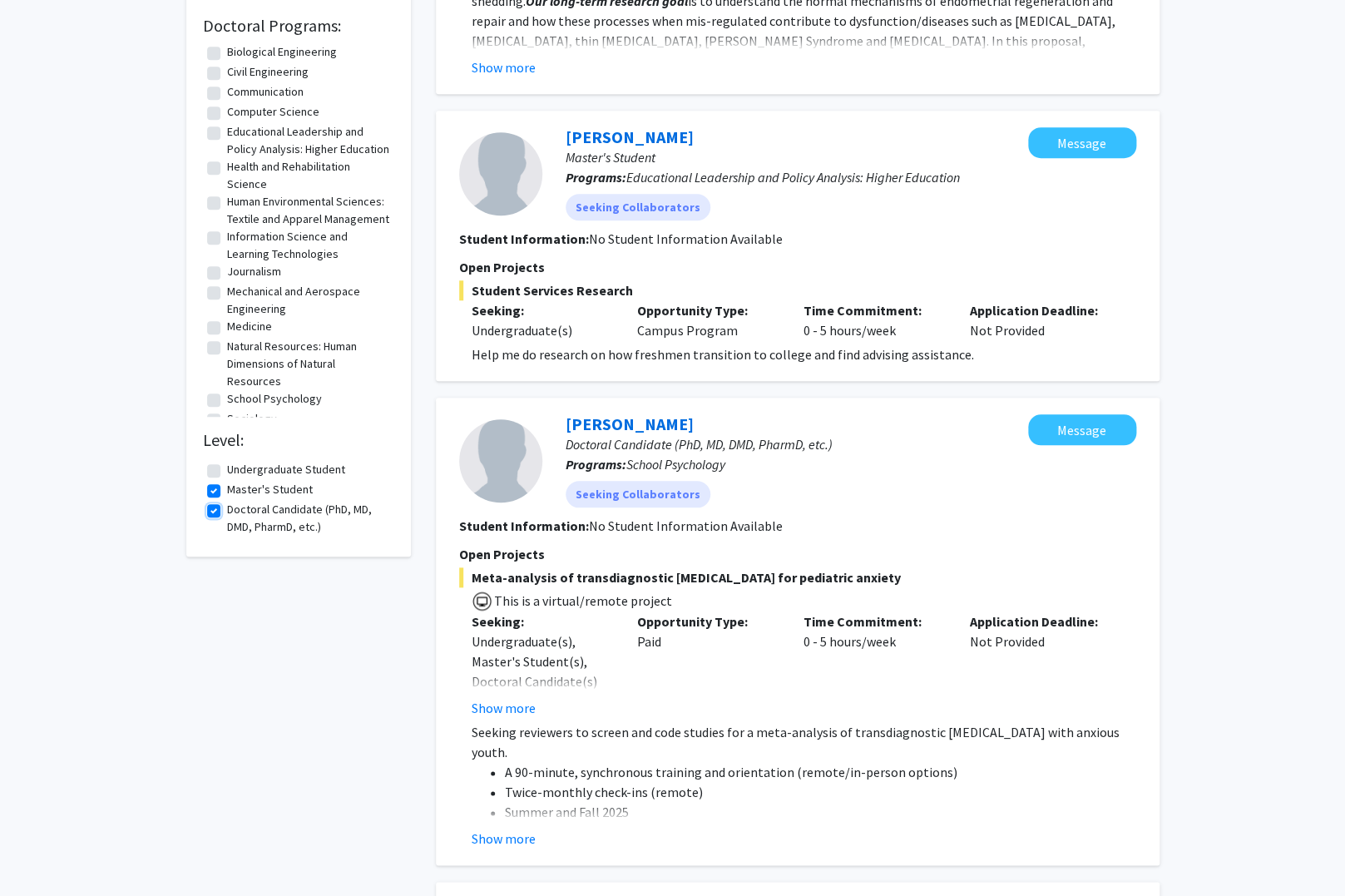
scroll to position [459, 0]
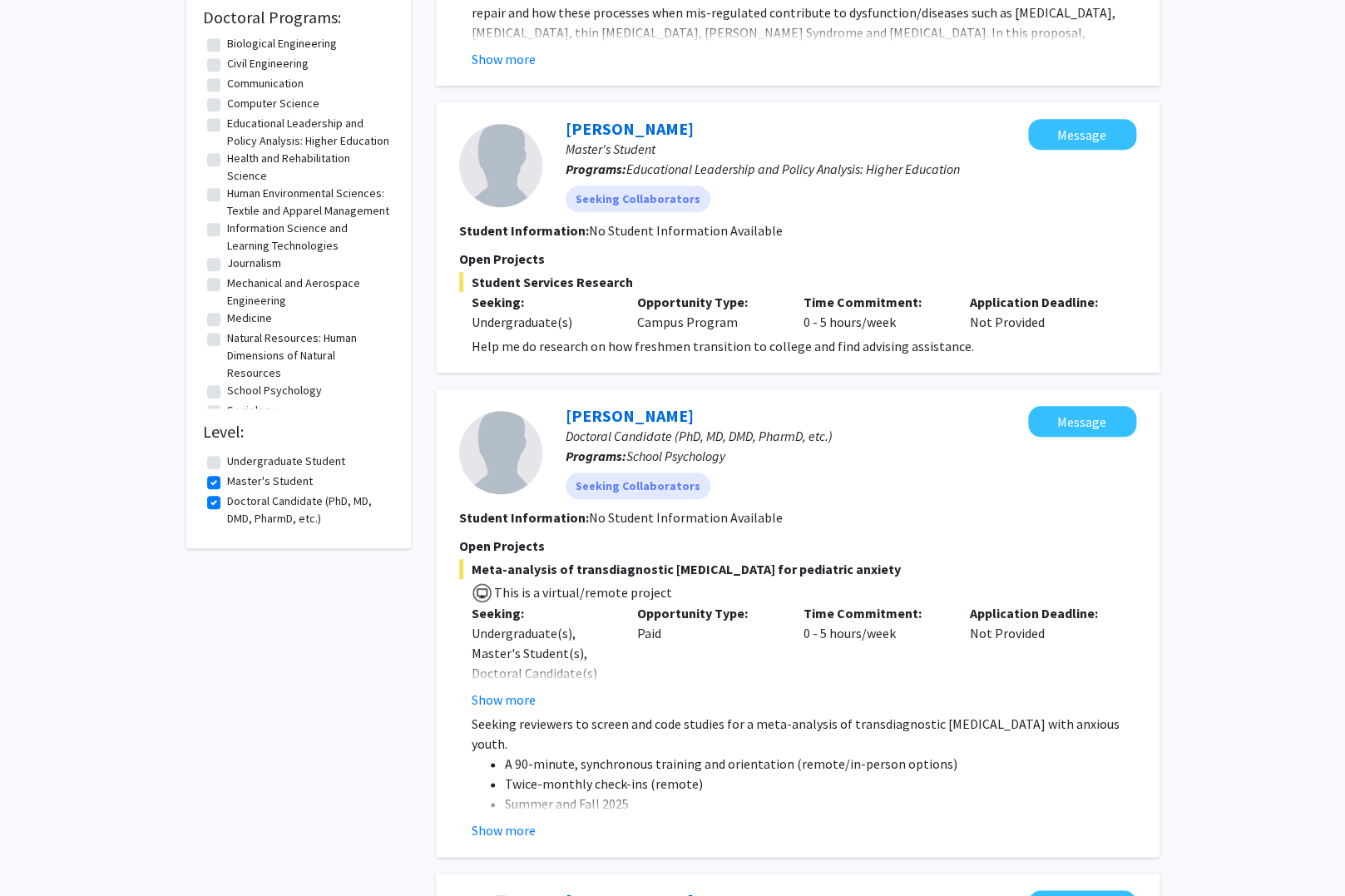
click at [227, 483] on label "Master's Student" at bounding box center [270, 481] width 86 height 18
click at [227, 483] on input "Master's Student" at bounding box center [232, 478] width 11 height 11
checkbox input "false"
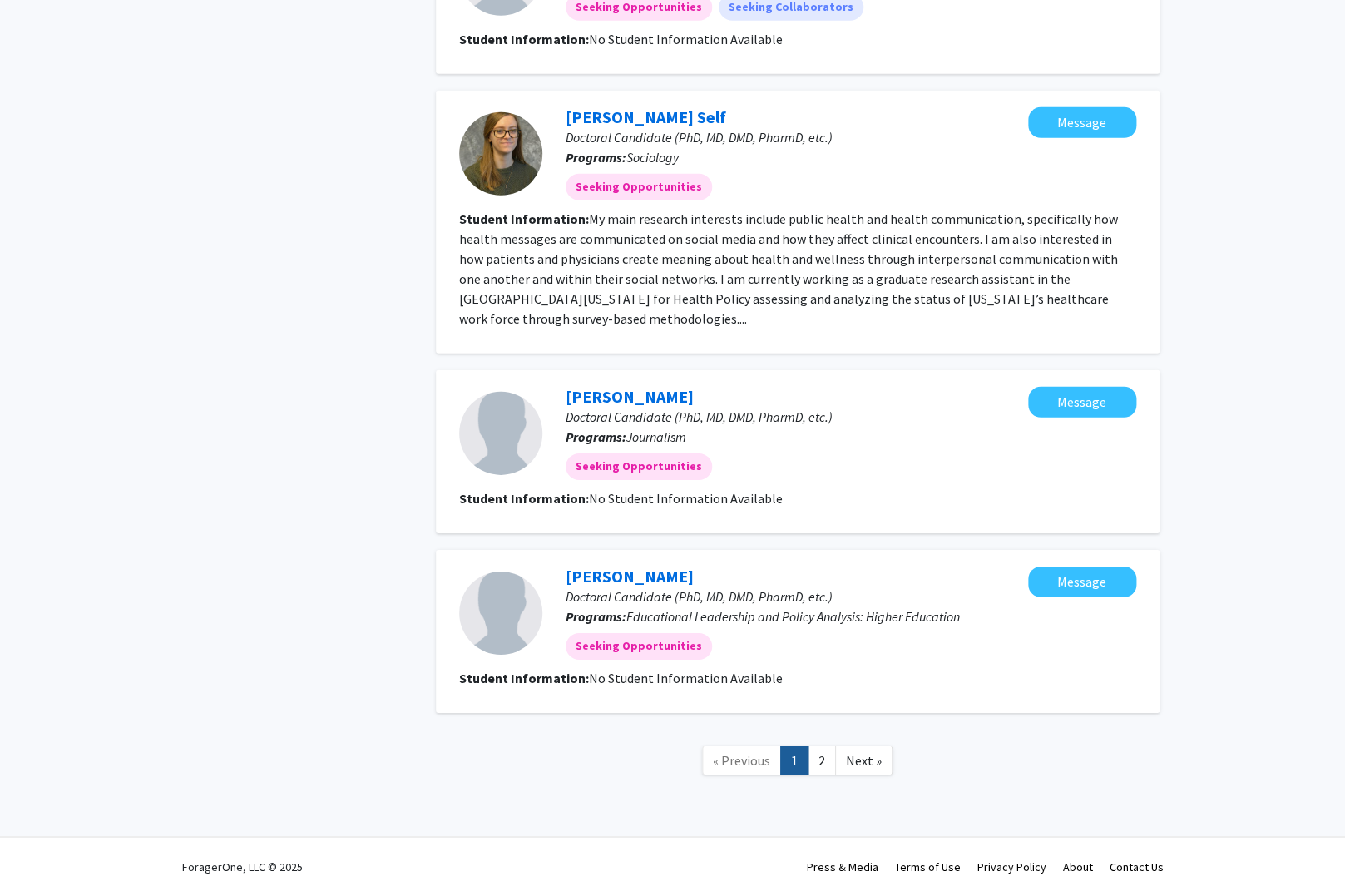
scroll to position [1934, 0]
click at [820, 761] on link "2" at bounding box center [822, 760] width 29 height 30
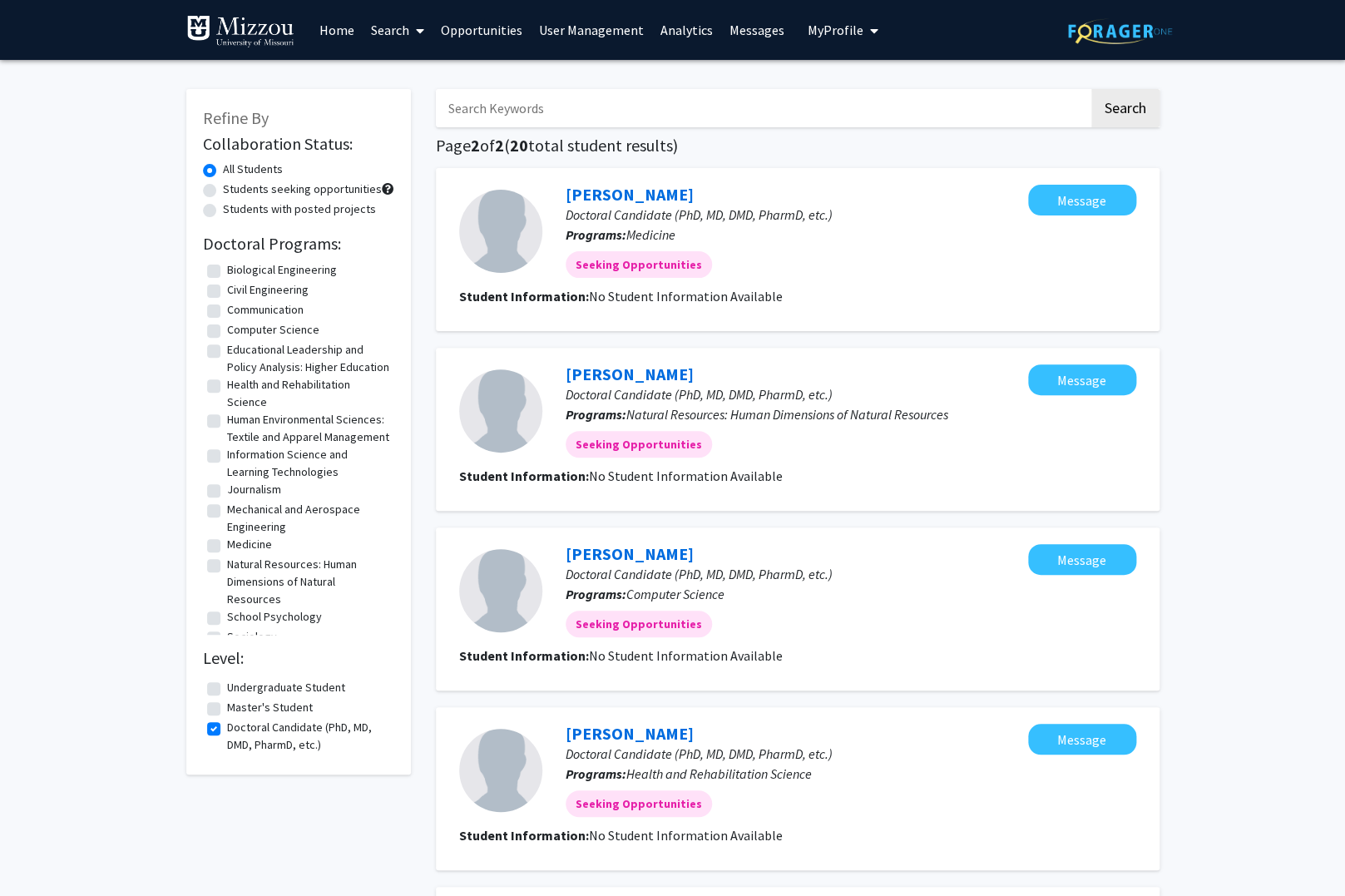
click at [397, 25] on link "Search" at bounding box center [397, 30] width 70 height 58
click at [419, 73] on span "Faculty/Staff" at bounding box center [424, 76] width 122 height 33
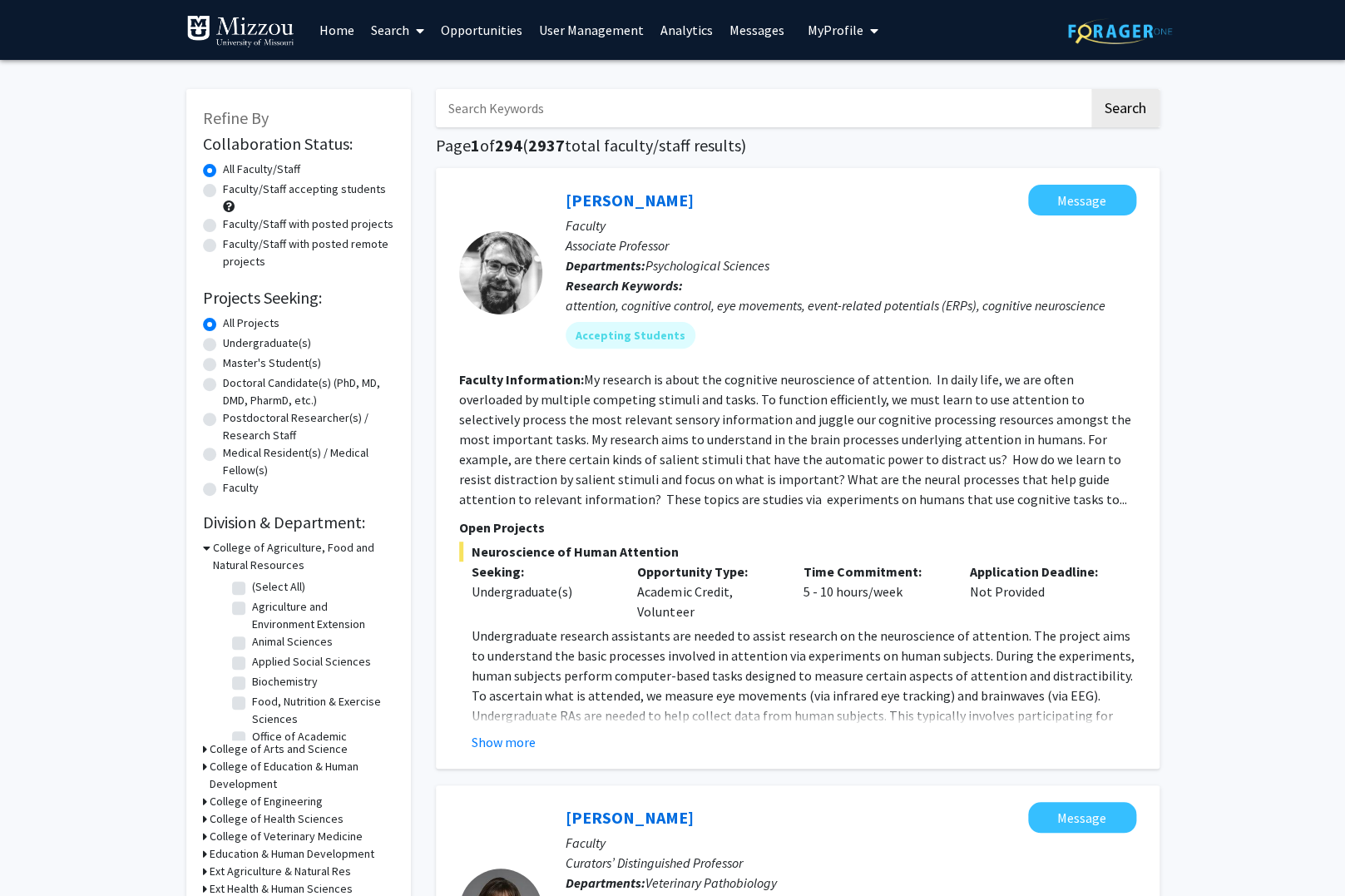
click at [223, 223] on label "Faculty/Staff with posted projects" at bounding box center [308, 224] width 170 height 18
click at [223, 223] on input "Faculty/Staff with posted projects" at bounding box center [228, 220] width 11 height 11
radio input "true"
